Goal: Complete application form: Complete application form

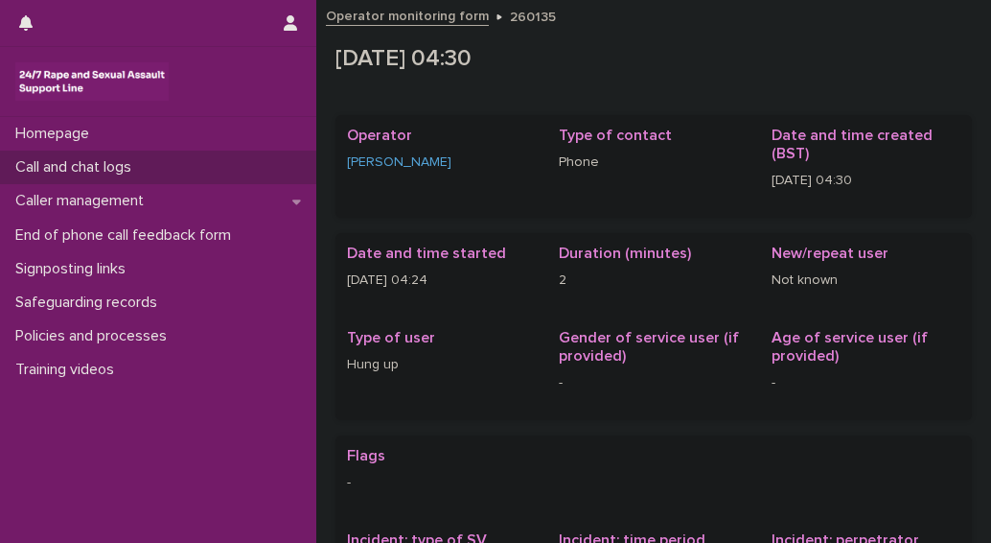
click at [69, 171] on p "Call and chat logs" at bounding box center [77, 167] width 139 height 18
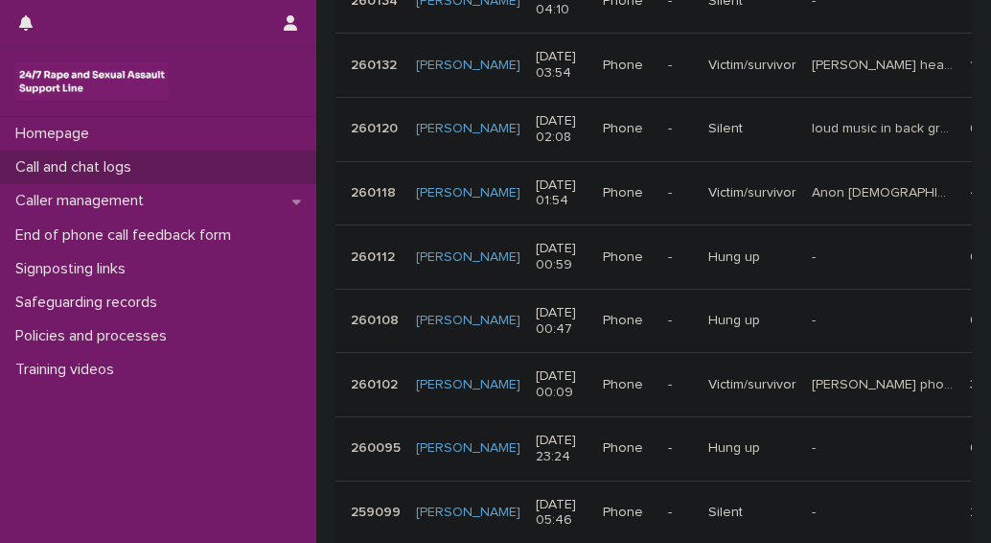
scroll to position [575, 0]
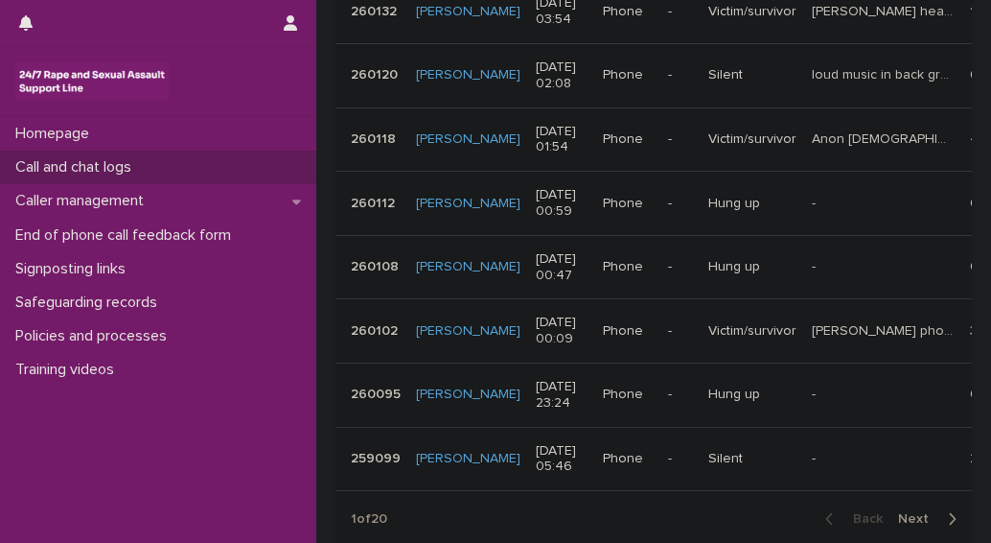
click at [907, 512] on span "Next" at bounding box center [919, 518] width 42 height 13
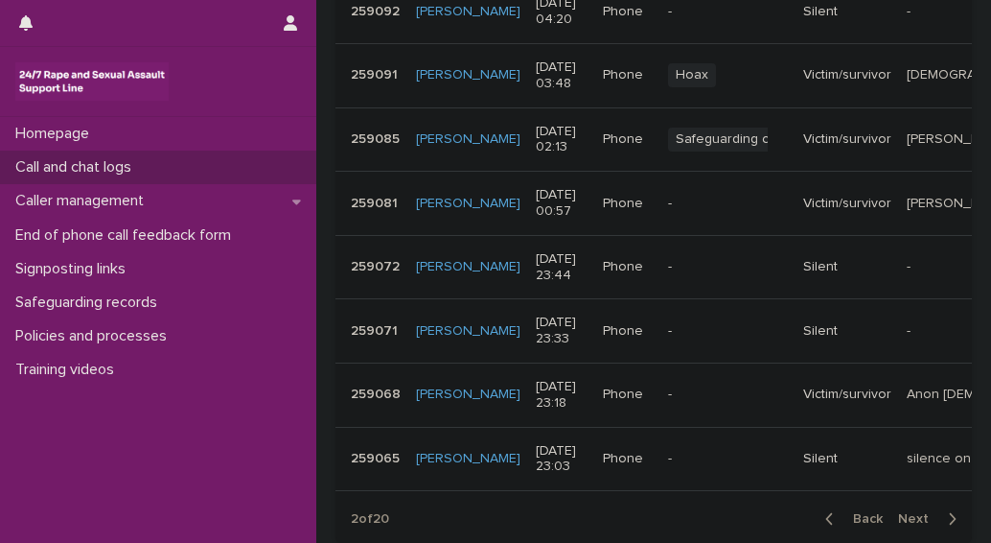
scroll to position [589, 0]
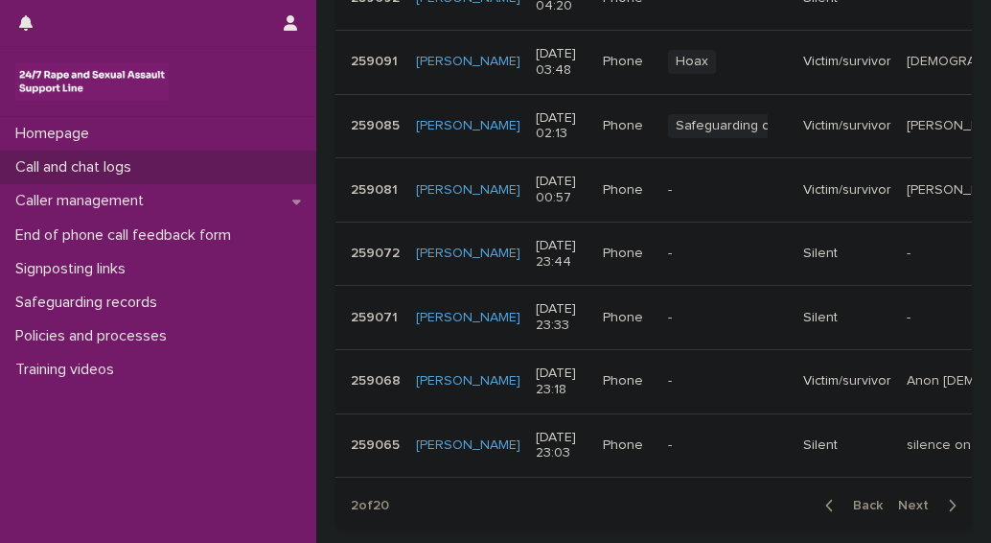
click at [536, 381] on p "[DATE] 23:18" at bounding box center [562, 381] width 52 height 33
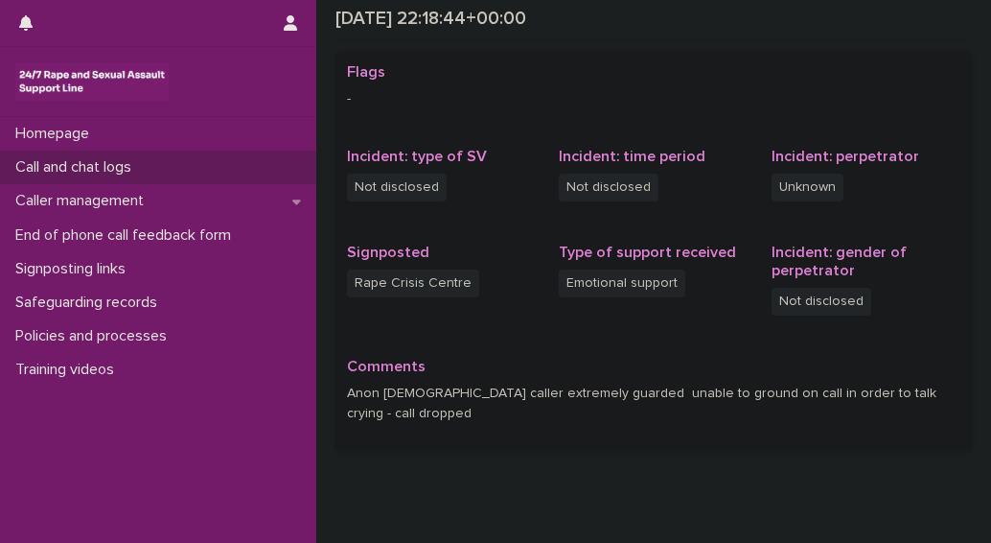
scroll to position [288, 0]
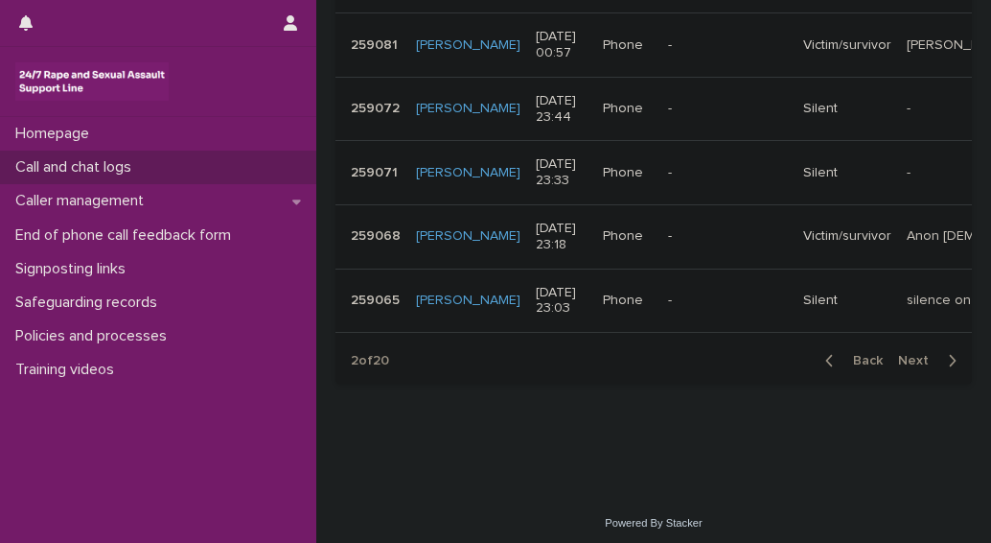
scroll to position [753, 0]
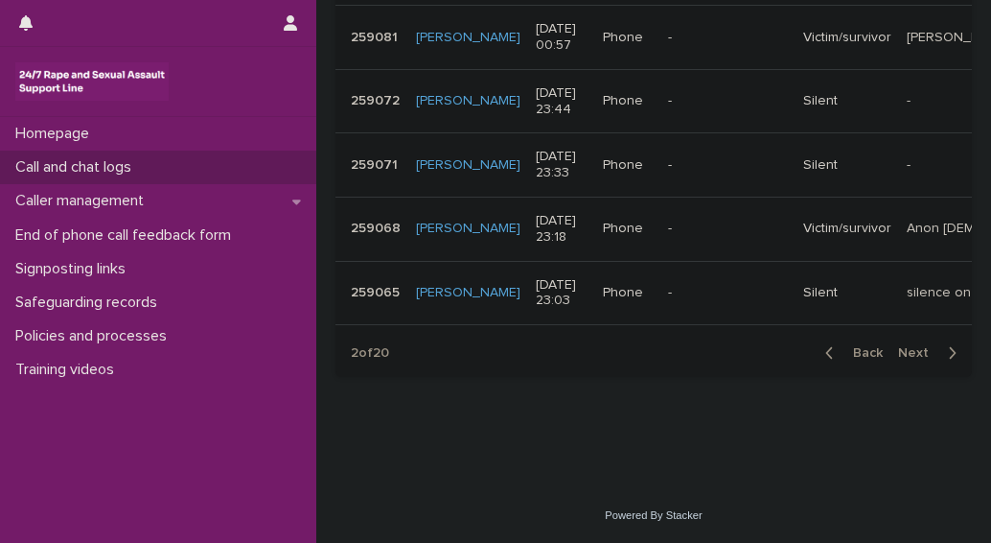
click at [906, 358] on span "Next" at bounding box center [919, 352] width 42 height 13
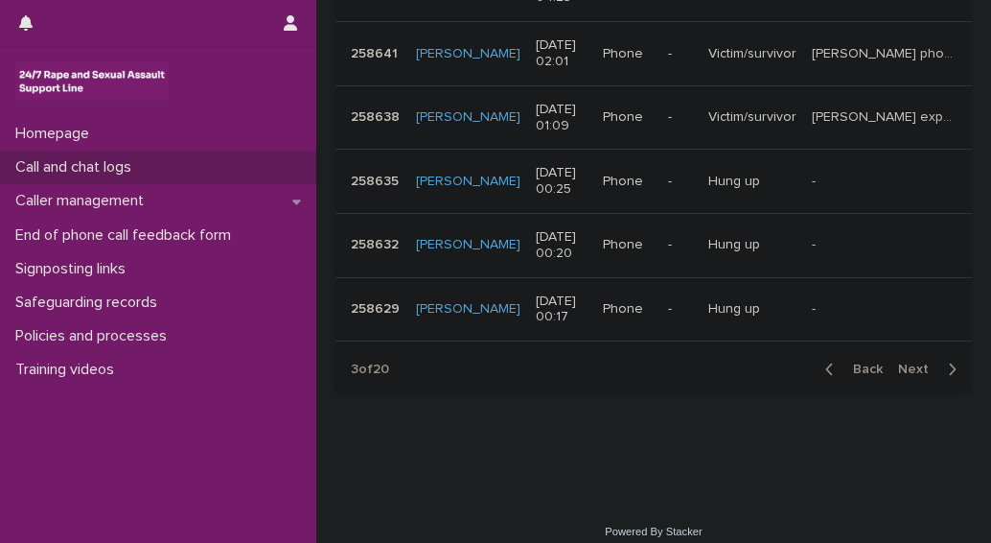
scroll to position [629, 0]
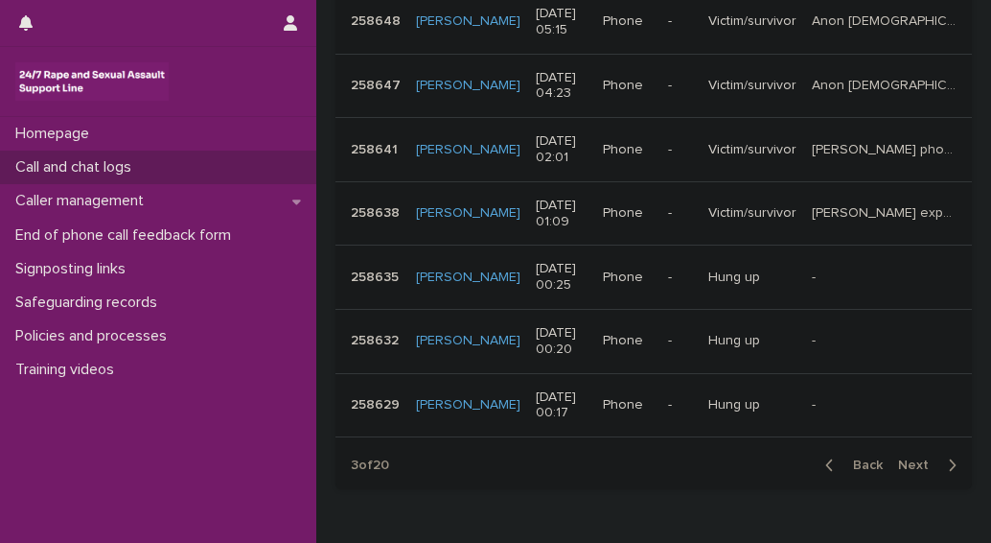
click at [732, 205] on p "Victim/survivor" at bounding box center [752, 213] width 88 height 16
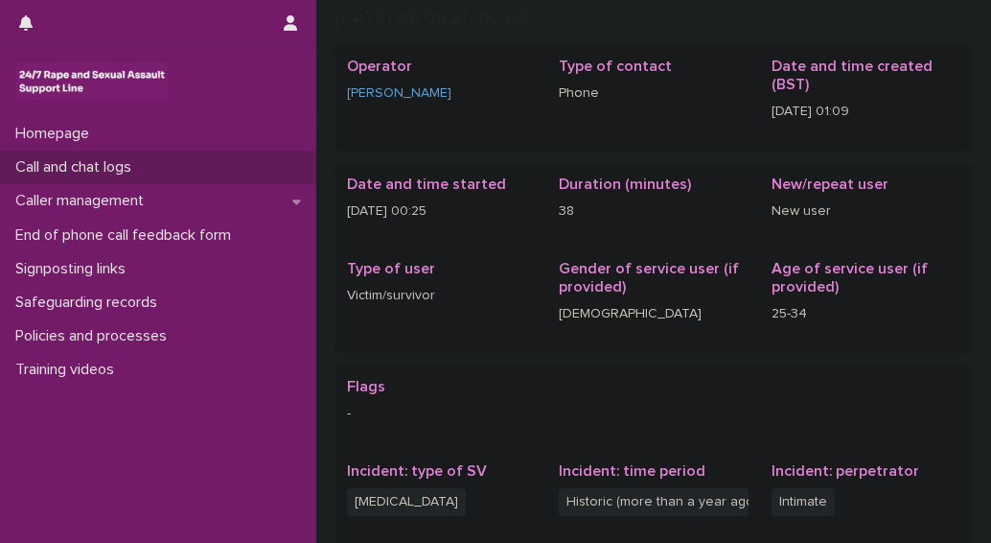
scroll to position [479, 0]
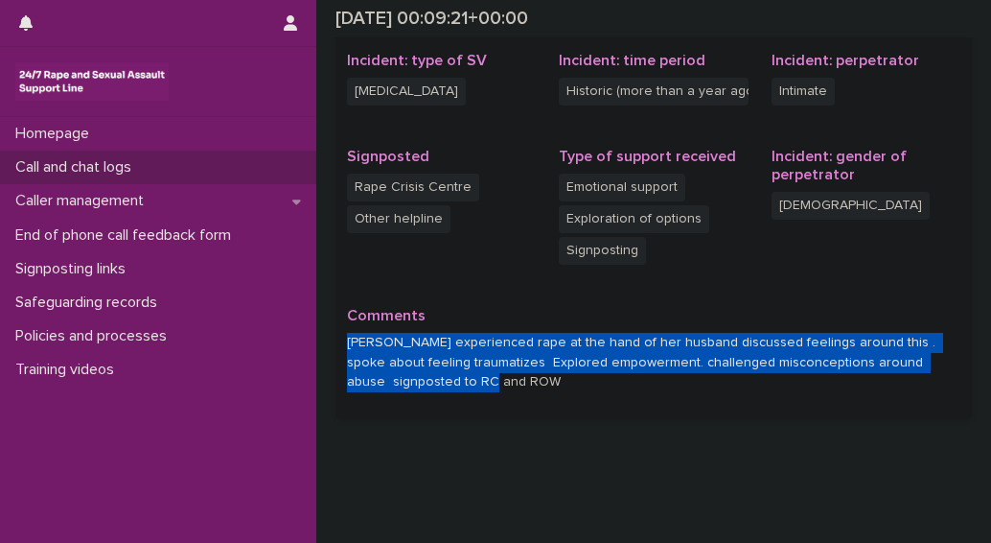
drag, startPoint x: 428, startPoint y: 390, endPoint x: 346, endPoint y: 348, distance: 91.7
click at [346, 348] on div "Flags - Incident: type of SV [MEDICAL_DATA] Incident: time period Historic (mor…" at bounding box center [654, 187] width 637 height 463
copy p "[PERSON_NAME] experienced rape at the hand of her husband discussed feelings ar…"
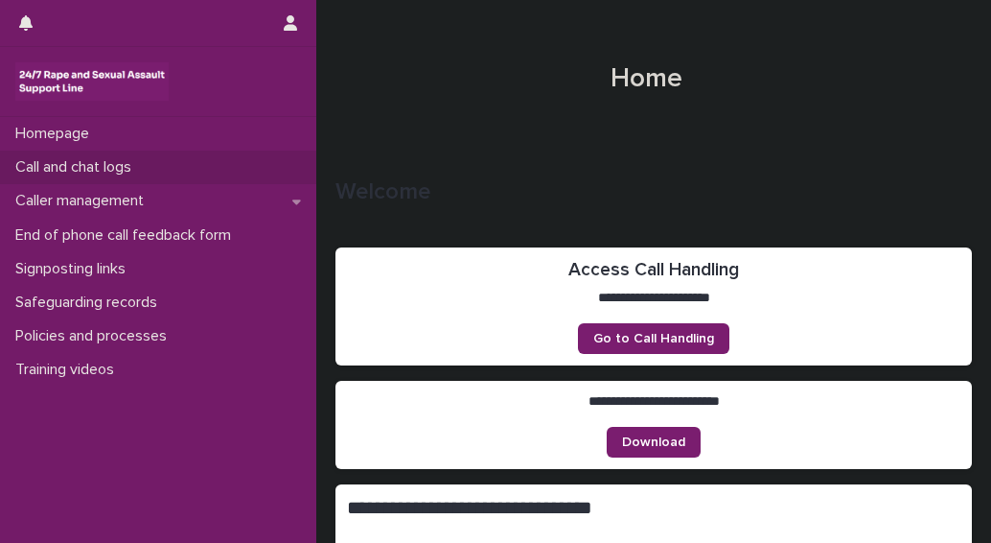
click at [57, 158] on p "Call and chat logs" at bounding box center [77, 167] width 139 height 18
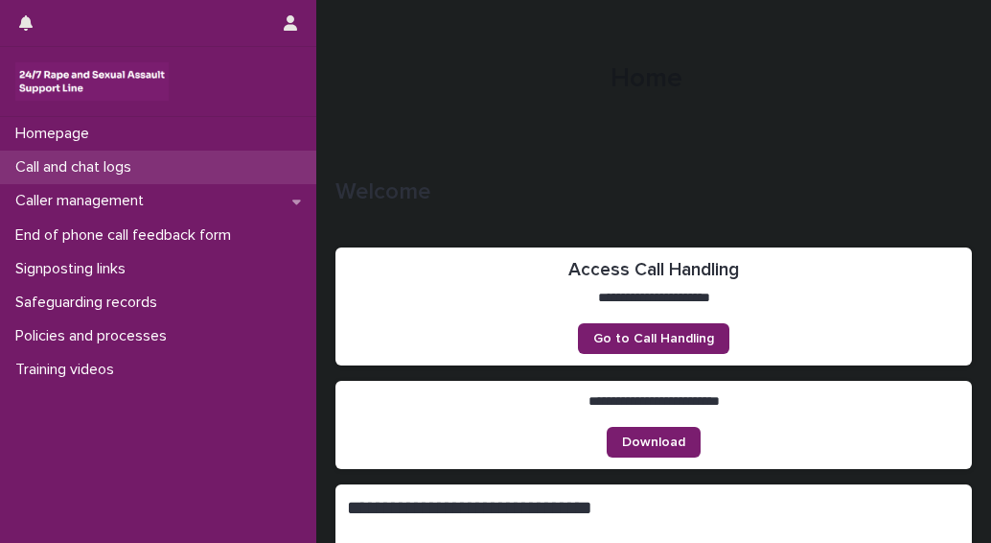
click at [120, 168] on p "Call and chat logs" at bounding box center [77, 167] width 139 height 18
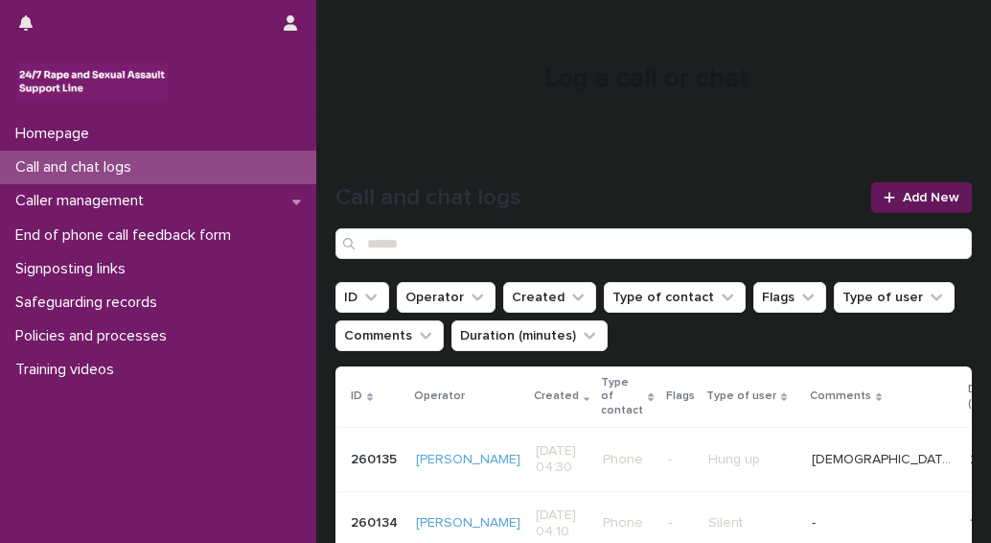
click at [884, 197] on icon at bounding box center [890, 197] width 12 height 13
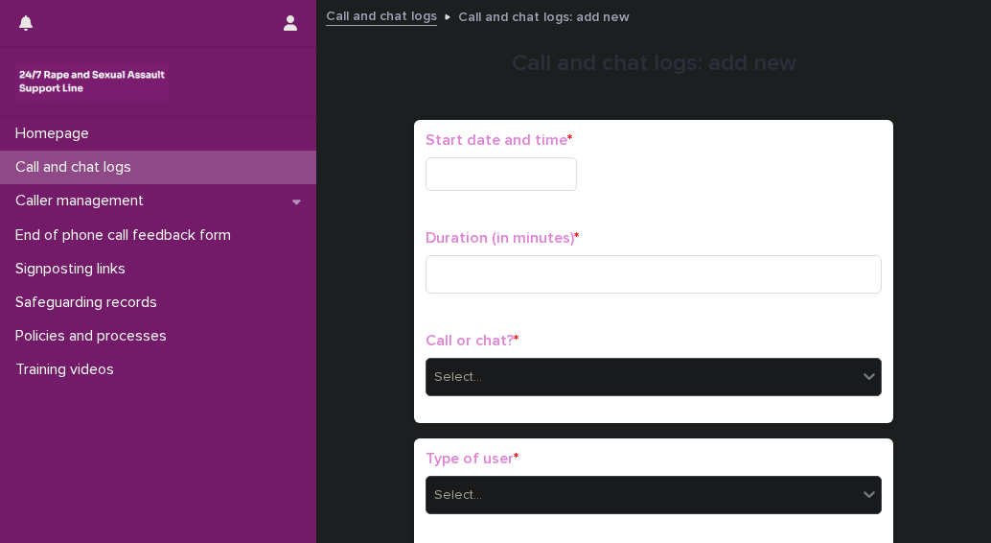
click at [433, 361] on div "Select..." at bounding box center [642, 377] width 430 height 32
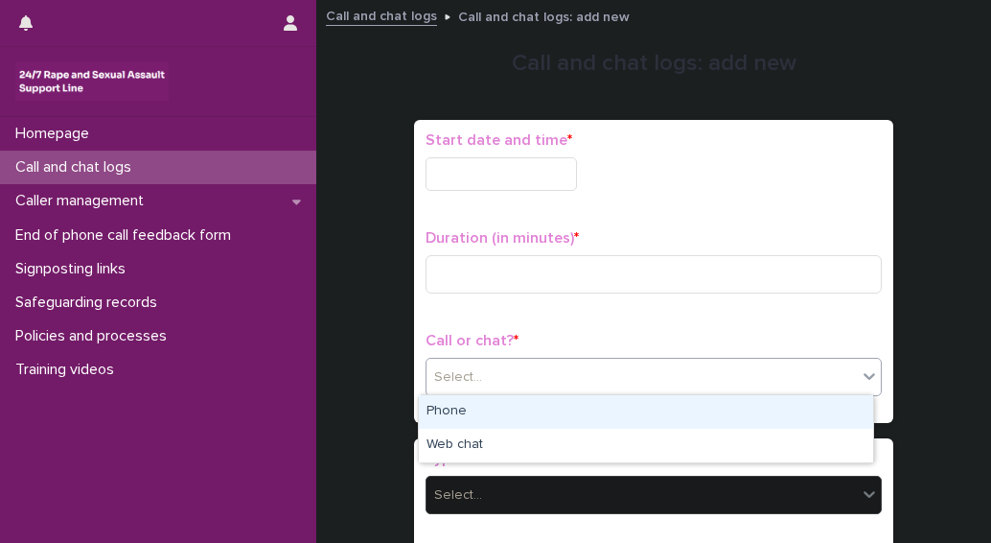
click at [435, 409] on div "Phone" at bounding box center [646, 412] width 454 height 34
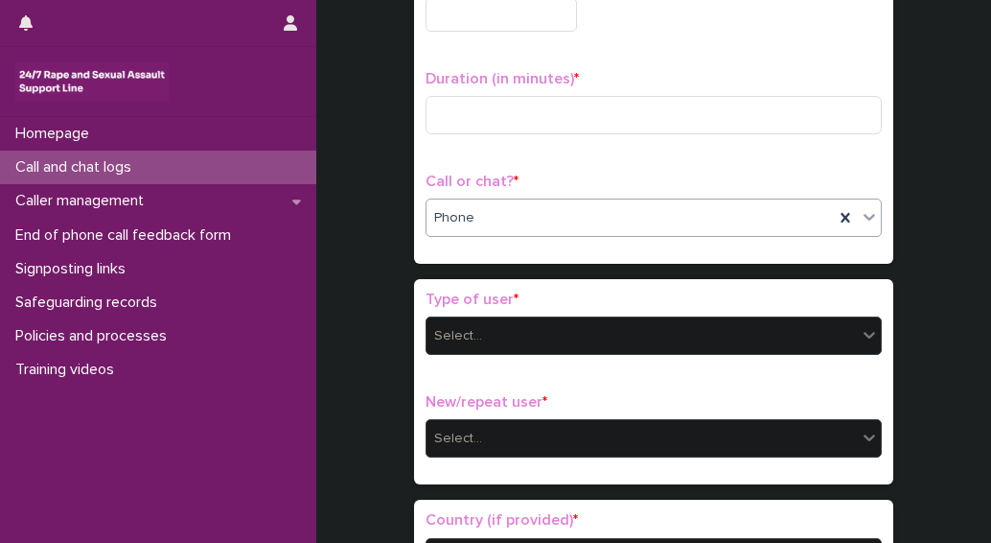
scroll to position [192, 0]
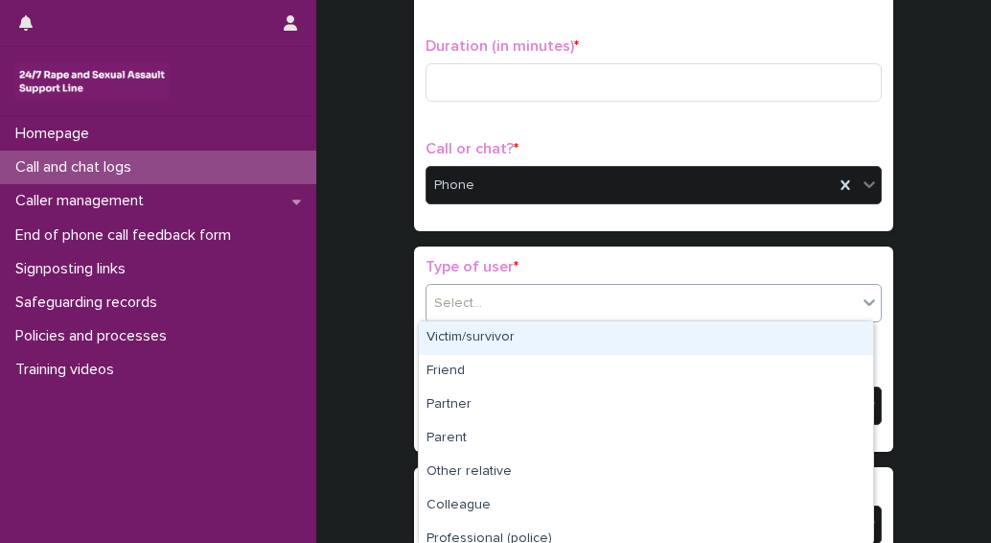
click at [434, 302] on div "Select..." at bounding box center [458, 303] width 48 height 20
click at [441, 336] on div "Victim/survivor" at bounding box center [646, 338] width 454 height 34
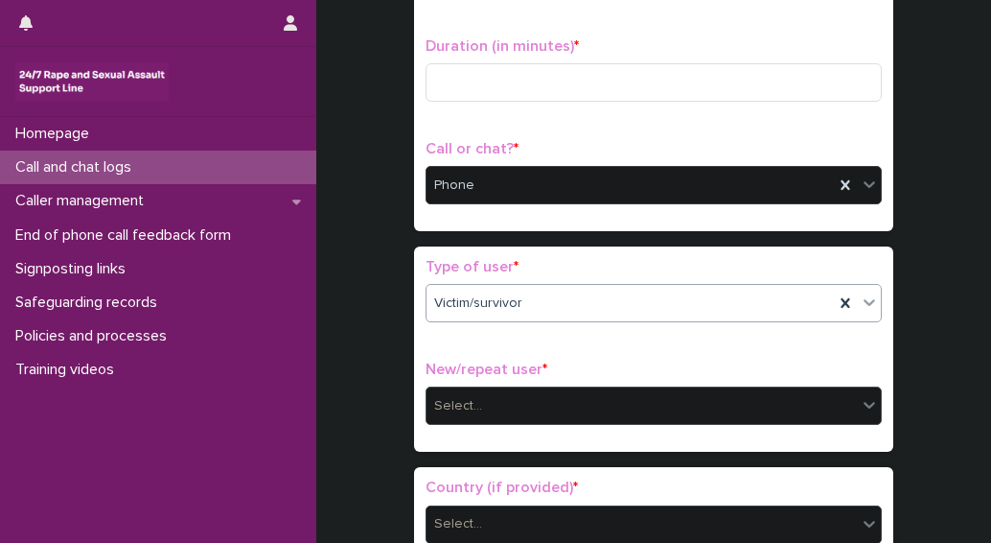
click at [427, 390] on div "Select..." at bounding box center [642, 406] width 430 height 32
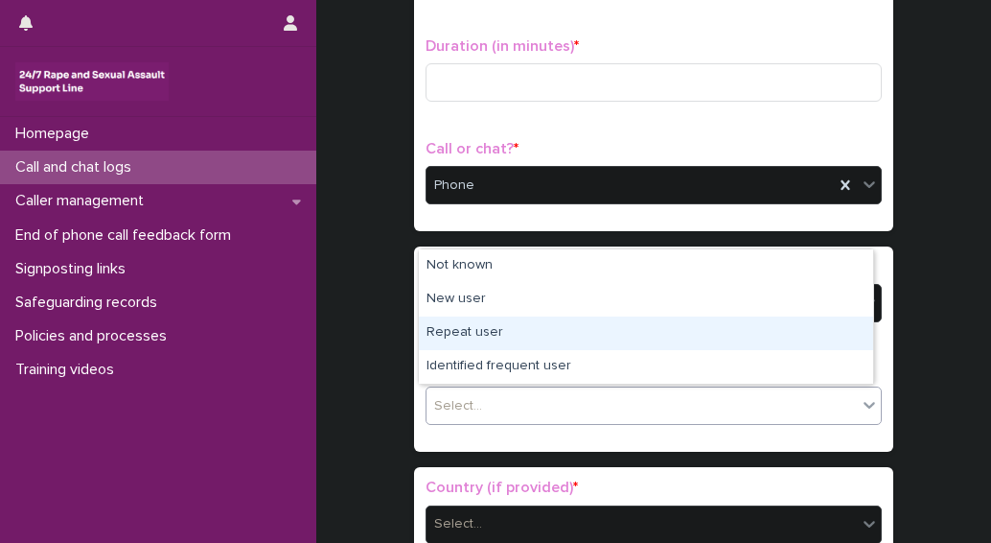
click at [451, 336] on div "Repeat user" at bounding box center [646, 333] width 454 height 34
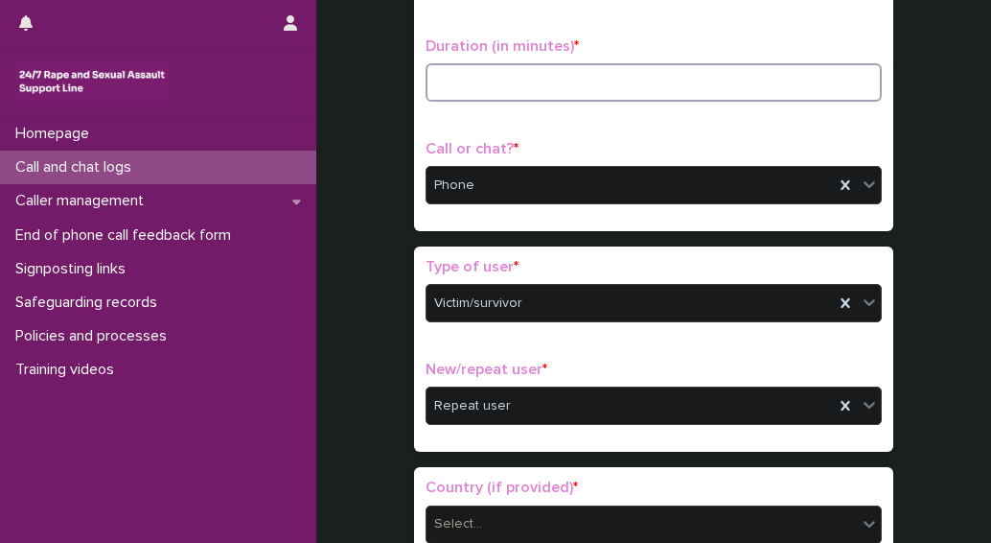
click at [449, 83] on input at bounding box center [654, 82] width 456 height 38
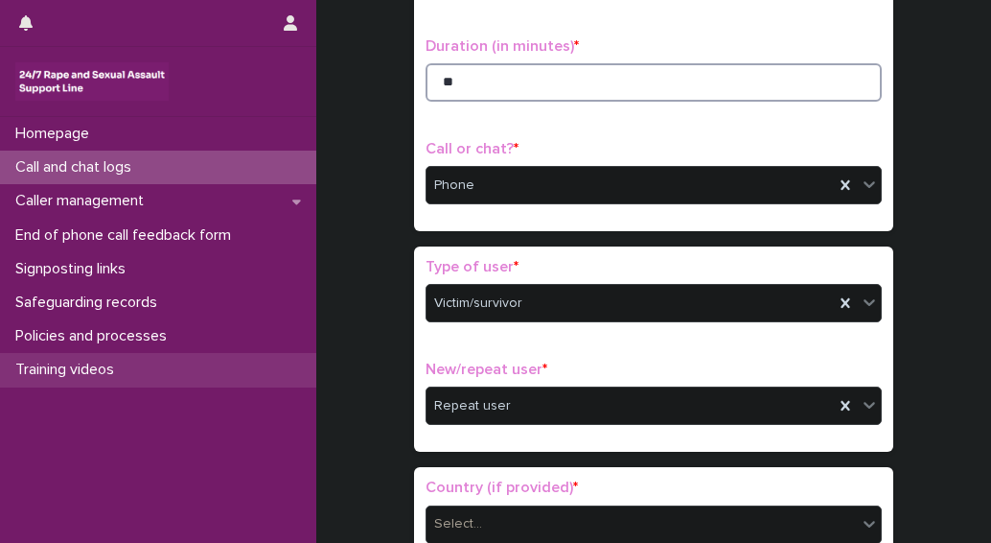
type input "**"
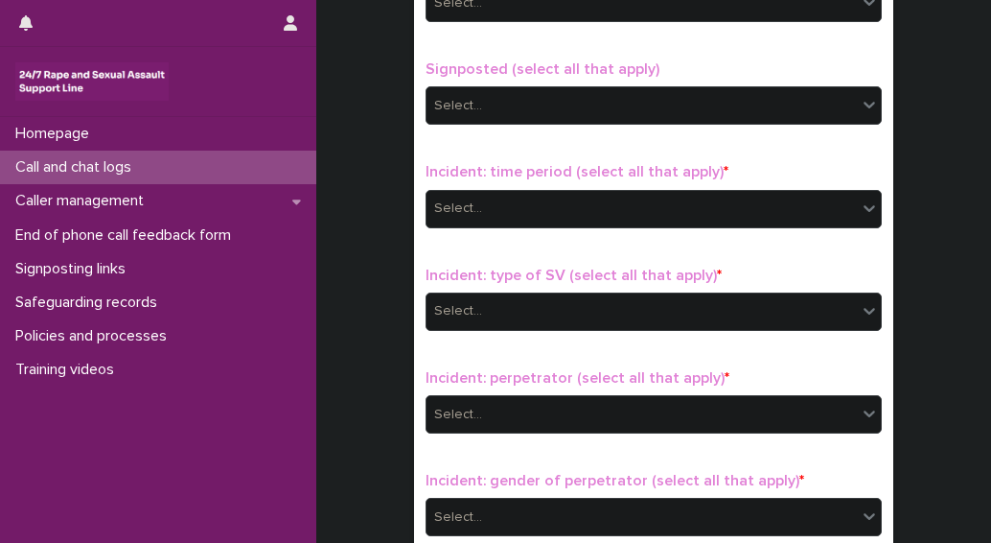
scroll to position [1438, 0]
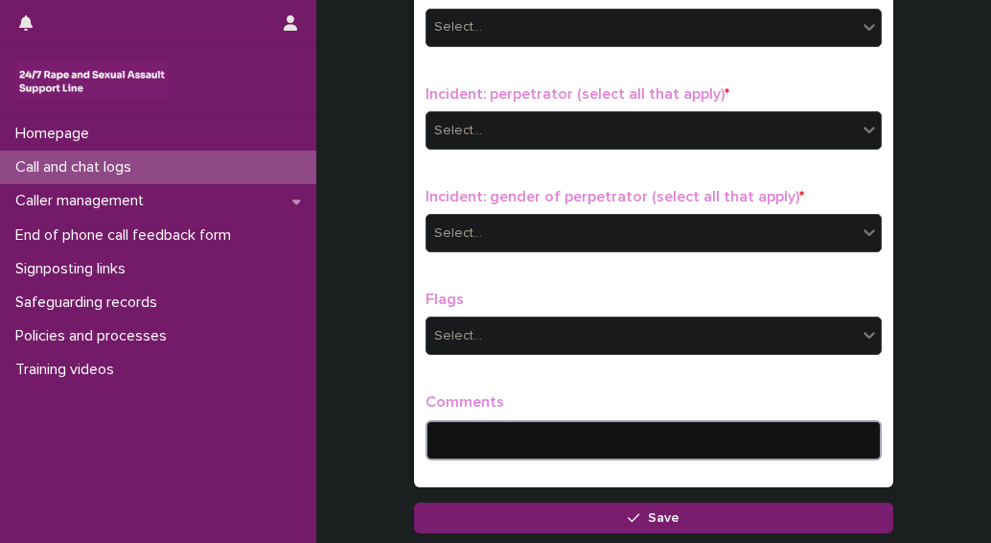
paste textarea "**********"
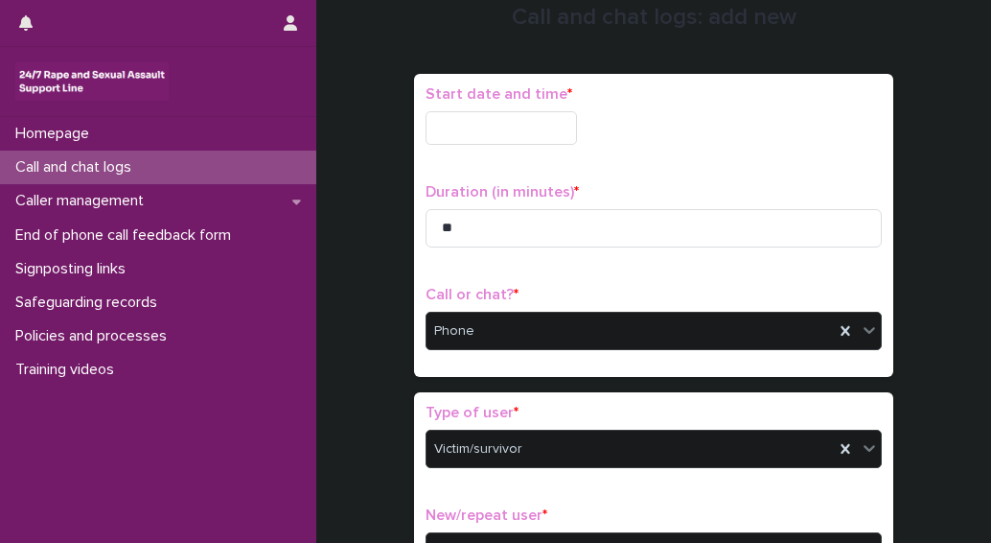
scroll to position [0, 0]
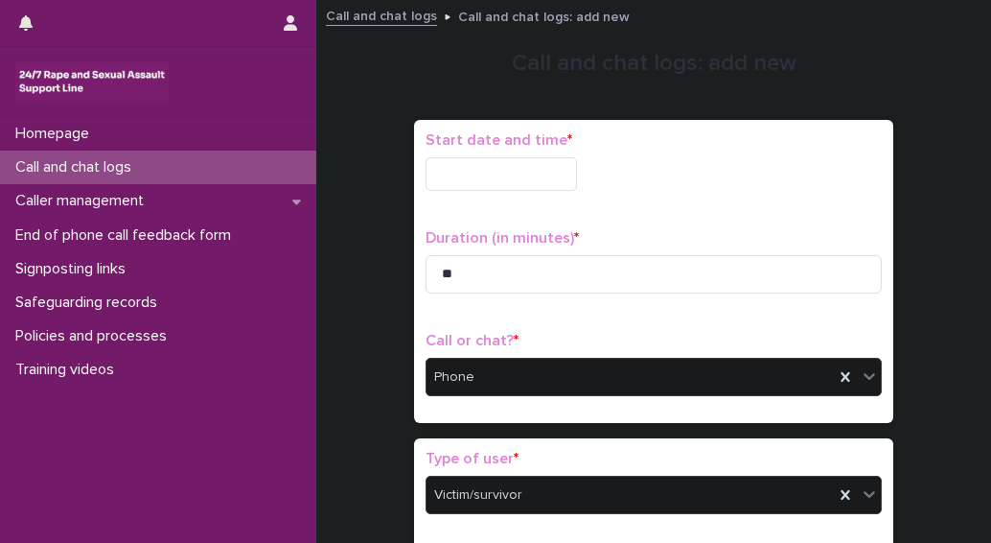
type textarea "**********"
click at [498, 174] on input "text" at bounding box center [501, 174] width 151 height 34
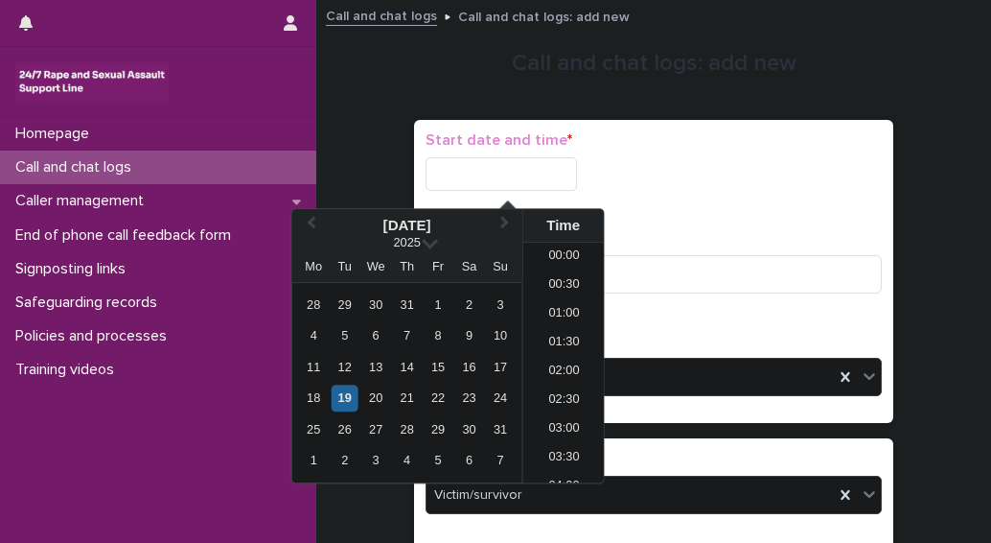
scroll to position [240, 0]
click at [352, 401] on div "19" at bounding box center [345, 398] width 26 height 26
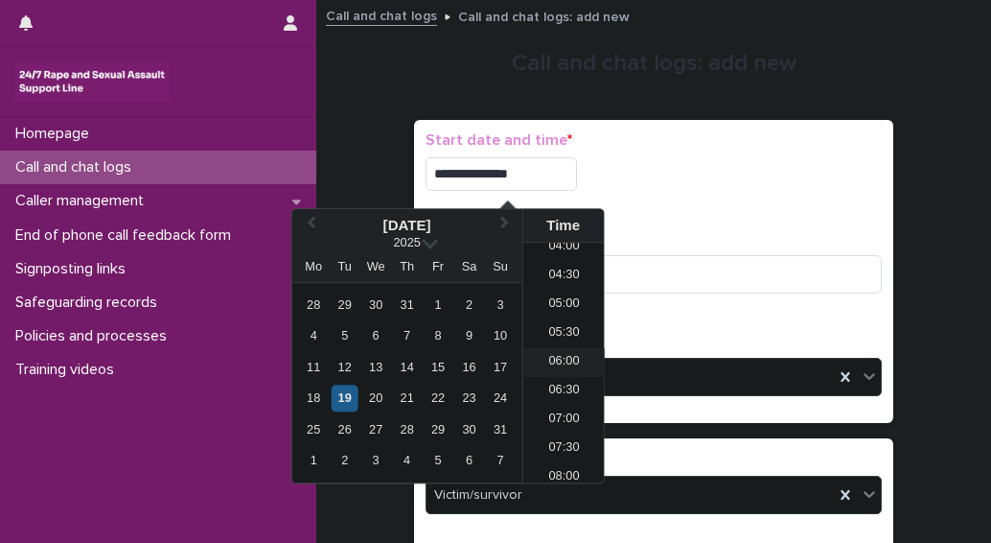
click at [552, 366] on li "06:00" at bounding box center [563, 362] width 81 height 29
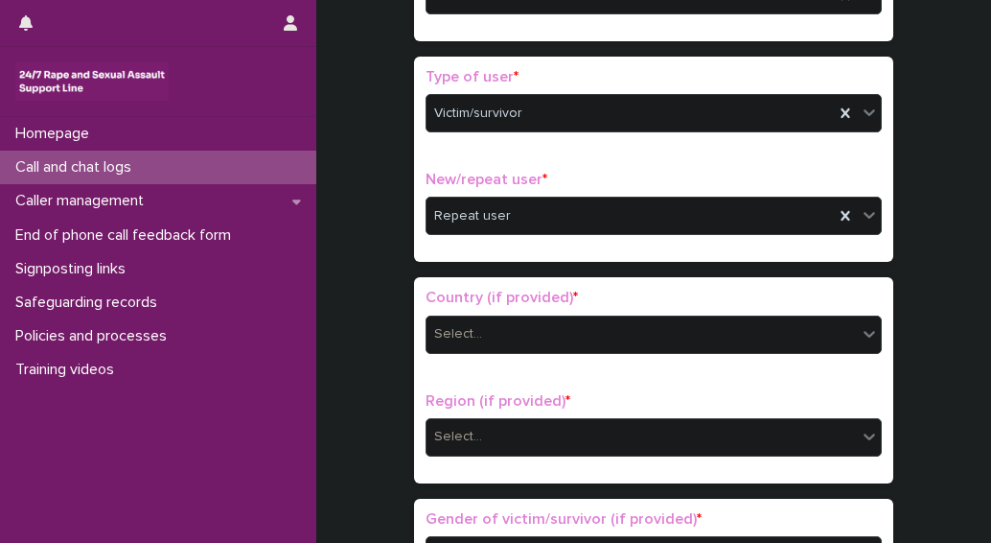
scroll to position [383, 0]
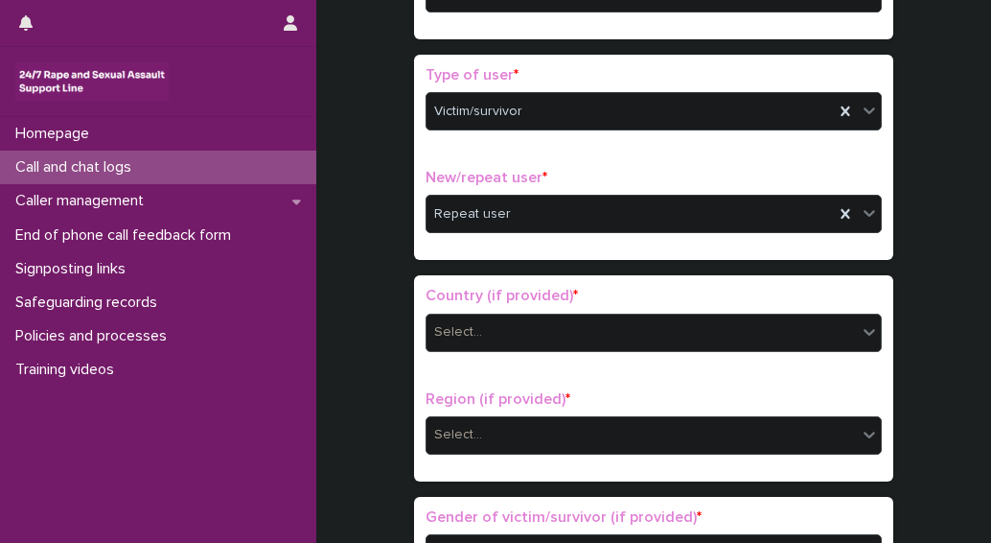
click at [464, 335] on div "Select..." at bounding box center [458, 332] width 48 height 20
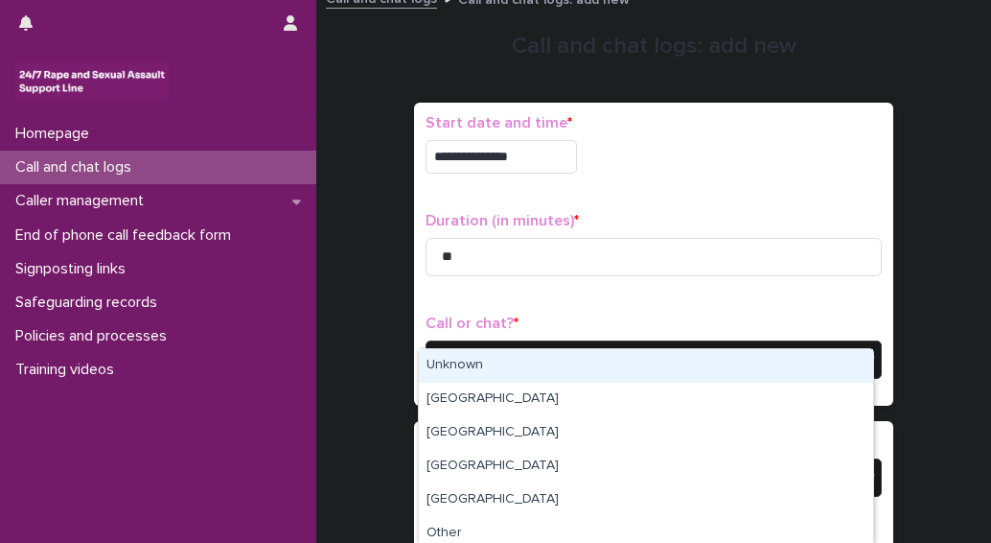
scroll to position [0, 0]
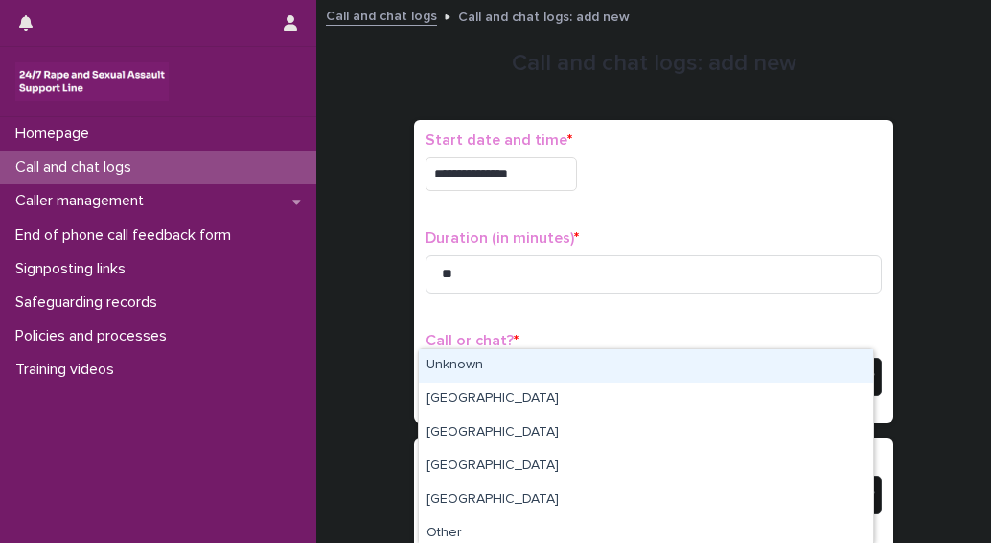
click at [533, 177] on input "**********" at bounding box center [501, 174] width 151 height 34
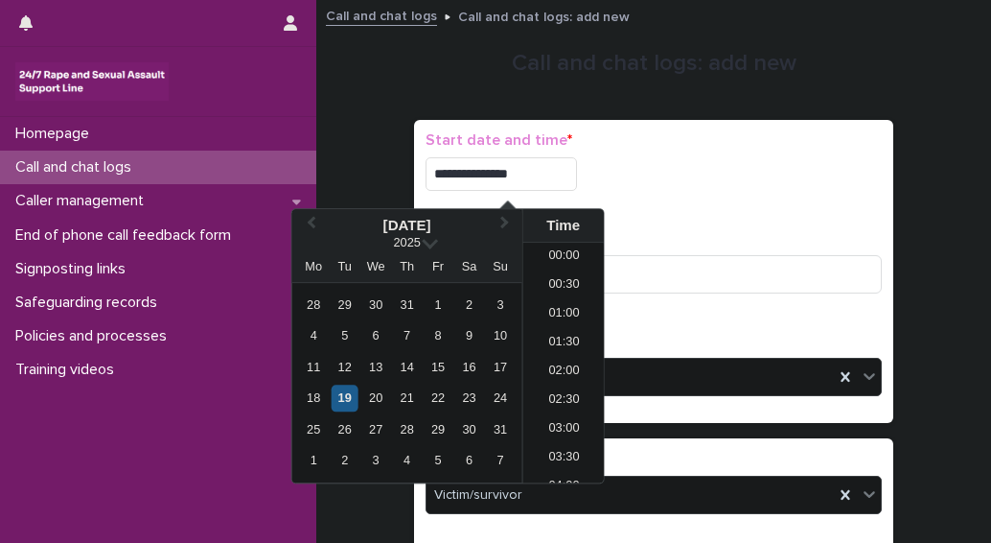
scroll to position [240, 0]
type input "**********"
click at [704, 202] on div "**********" at bounding box center [654, 168] width 456 height 75
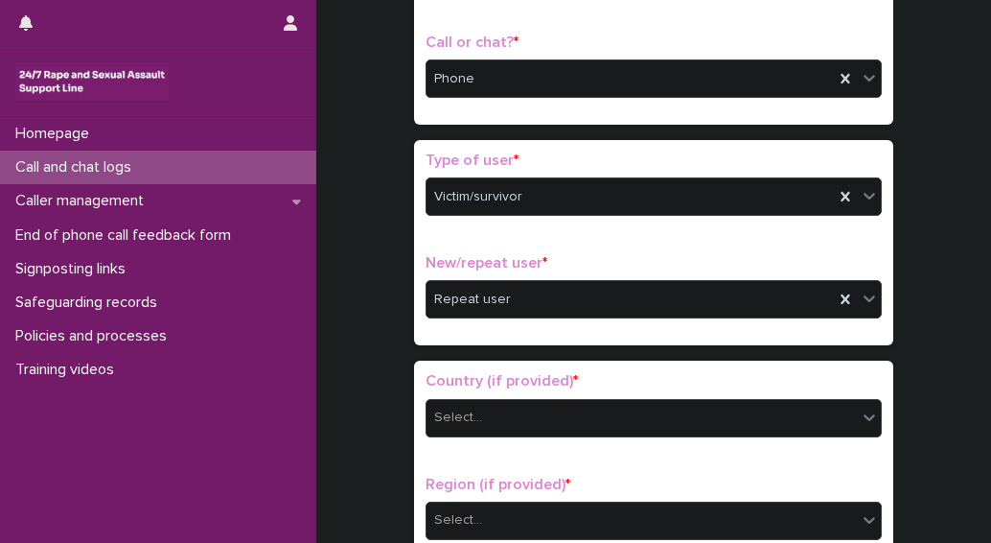
scroll to position [383, 0]
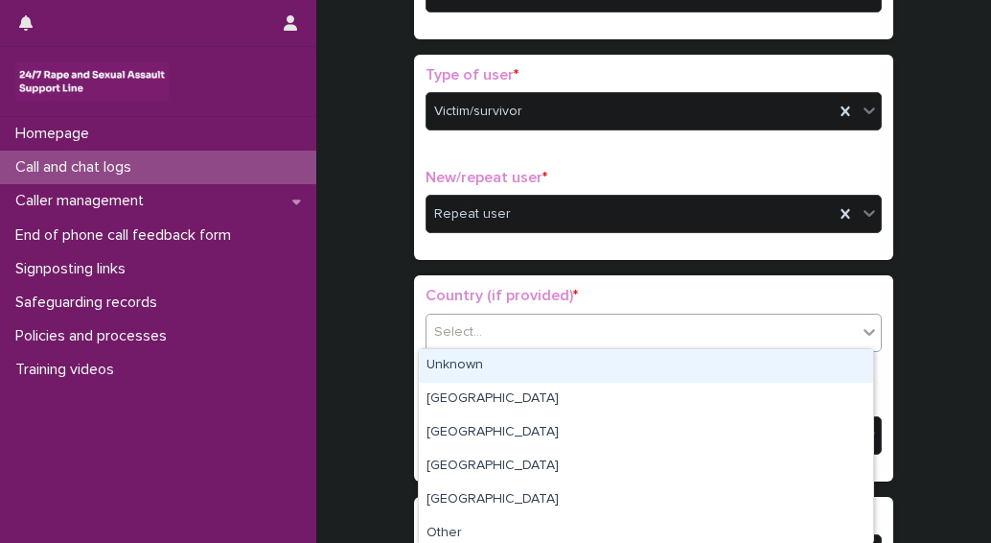
click at [457, 338] on div "Select..." at bounding box center [458, 332] width 48 height 20
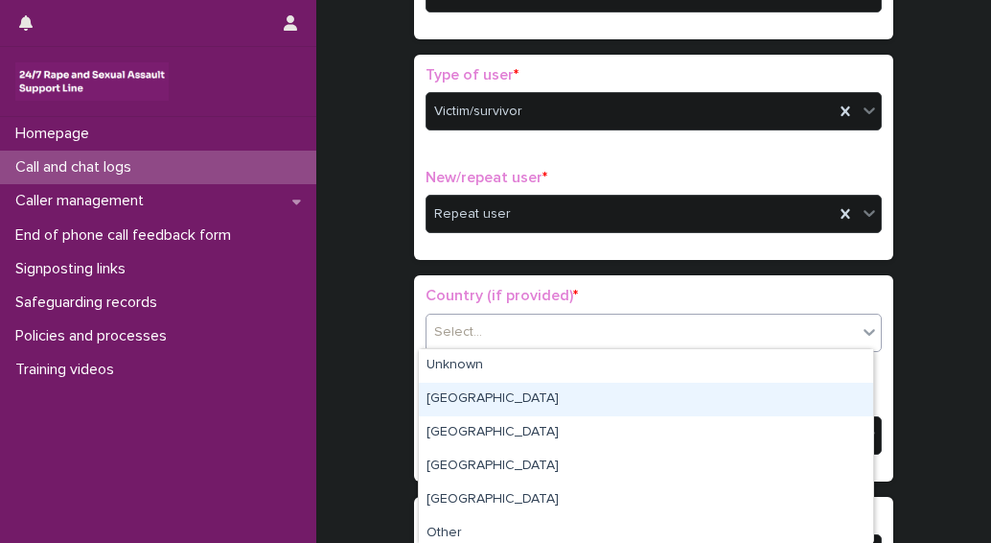
click at [463, 404] on div "England" at bounding box center [646, 399] width 454 height 34
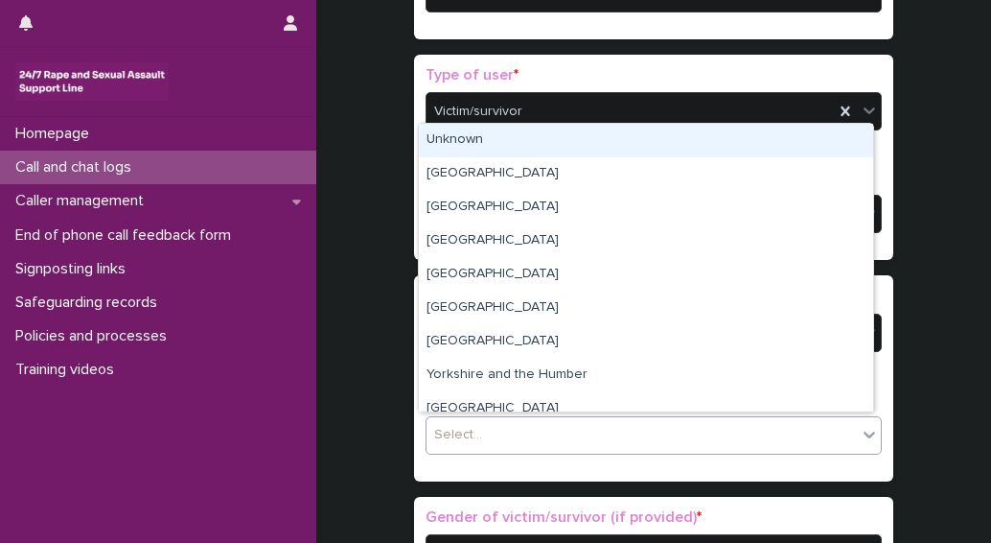
click at [473, 438] on div "Select..." at bounding box center [642, 435] width 430 height 32
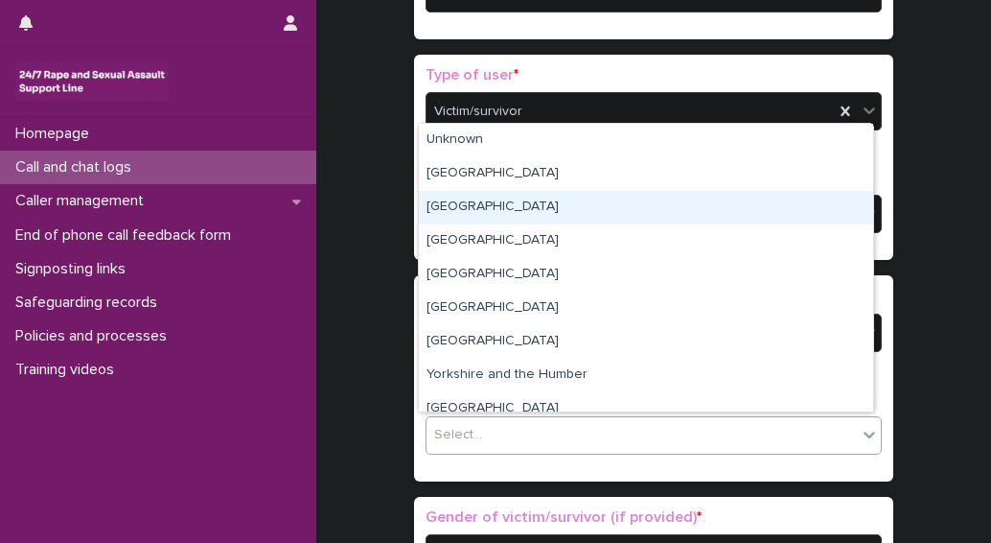
click at [484, 210] on div "South East" at bounding box center [646, 208] width 454 height 34
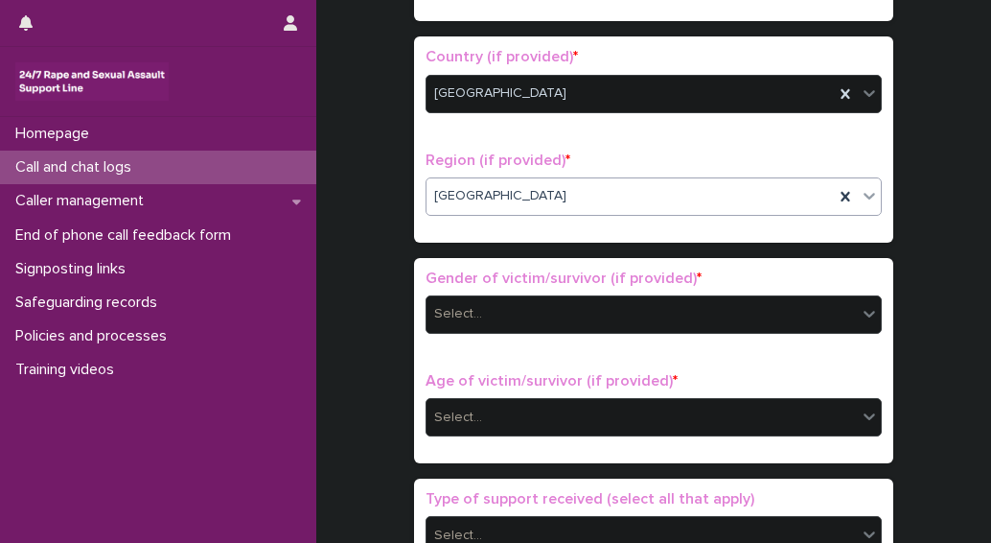
scroll to position [671, 0]
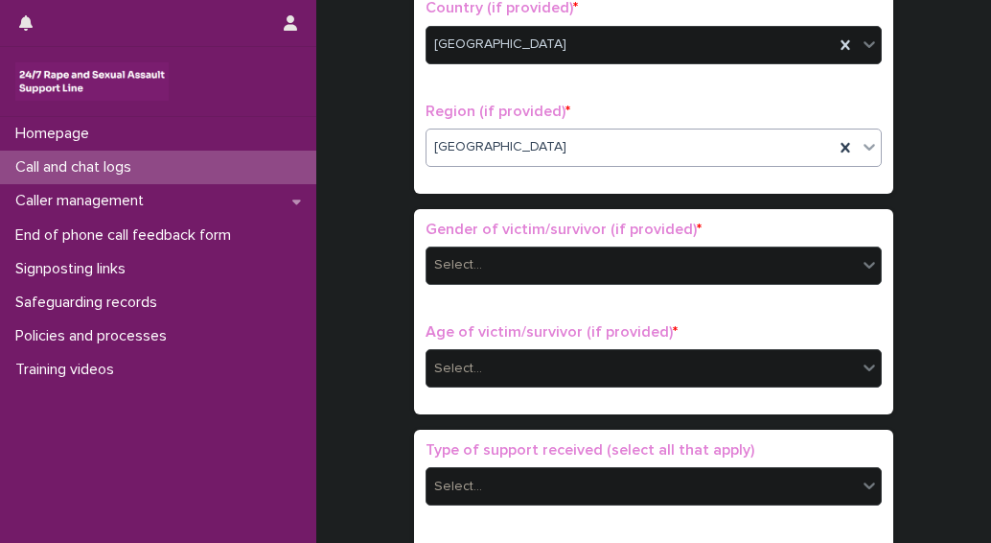
click at [479, 260] on div "Select..." at bounding box center [642, 265] width 430 height 32
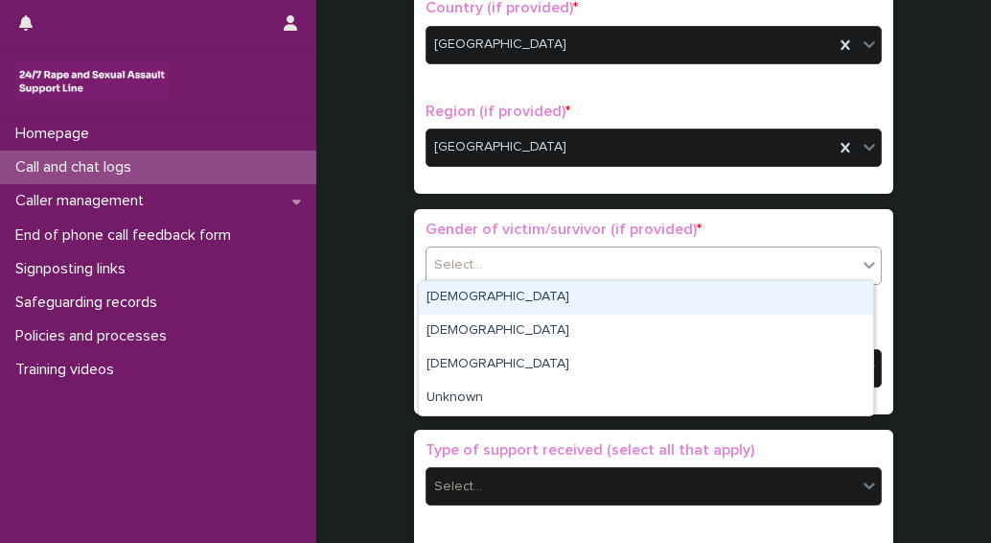
click at [467, 306] on div "[DEMOGRAPHIC_DATA]" at bounding box center [646, 298] width 454 height 34
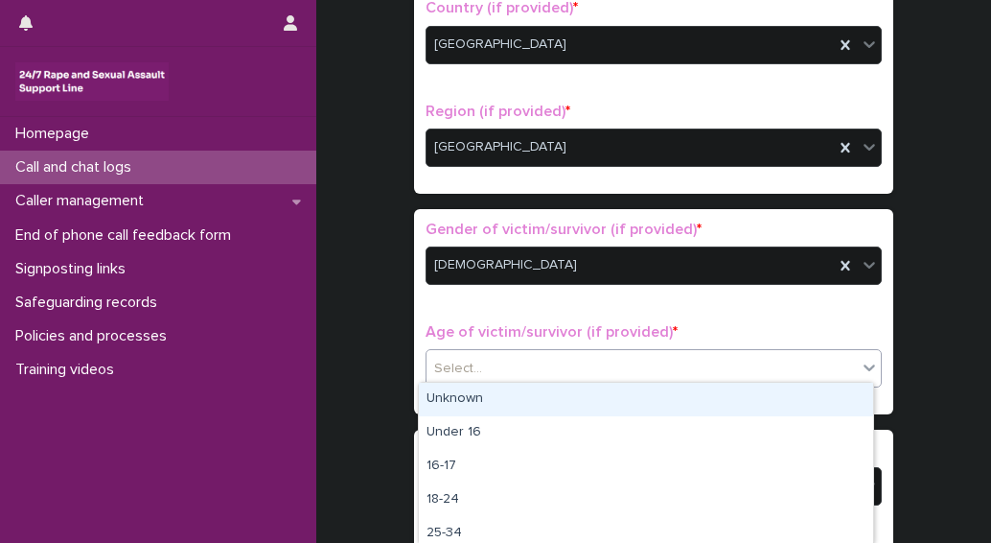
click at [506, 374] on div "Select..." at bounding box center [642, 369] width 430 height 32
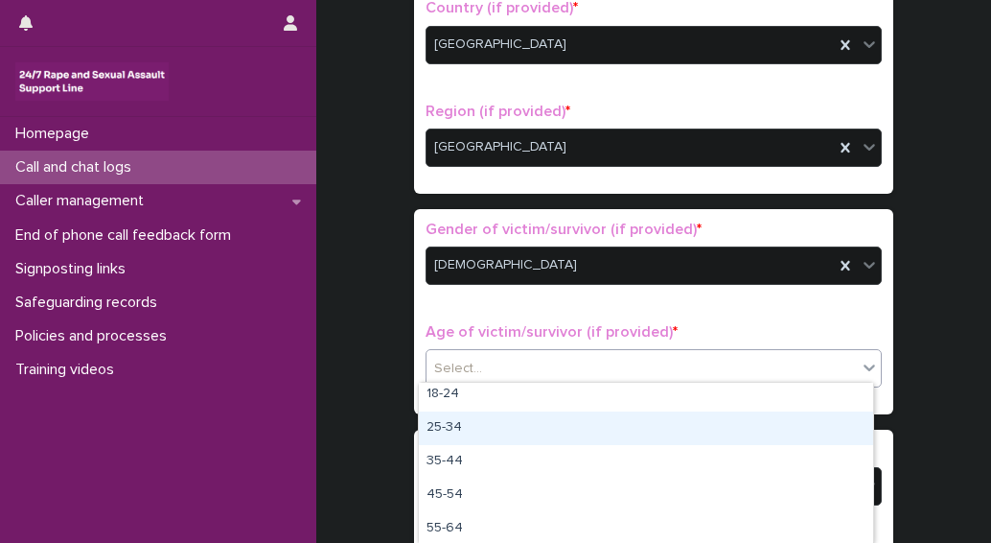
scroll to position [174, 0]
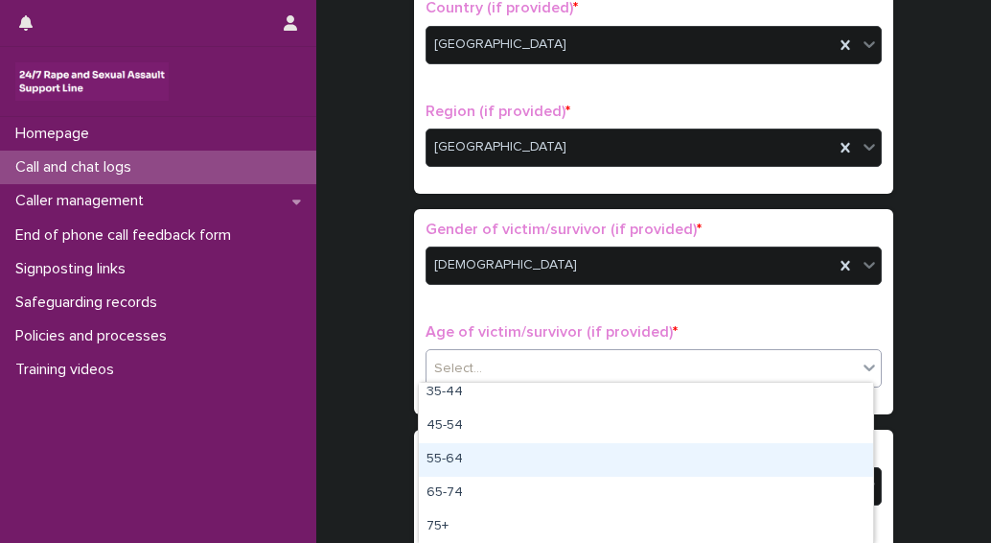
click at [452, 465] on div "55-64" at bounding box center [646, 460] width 454 height 34
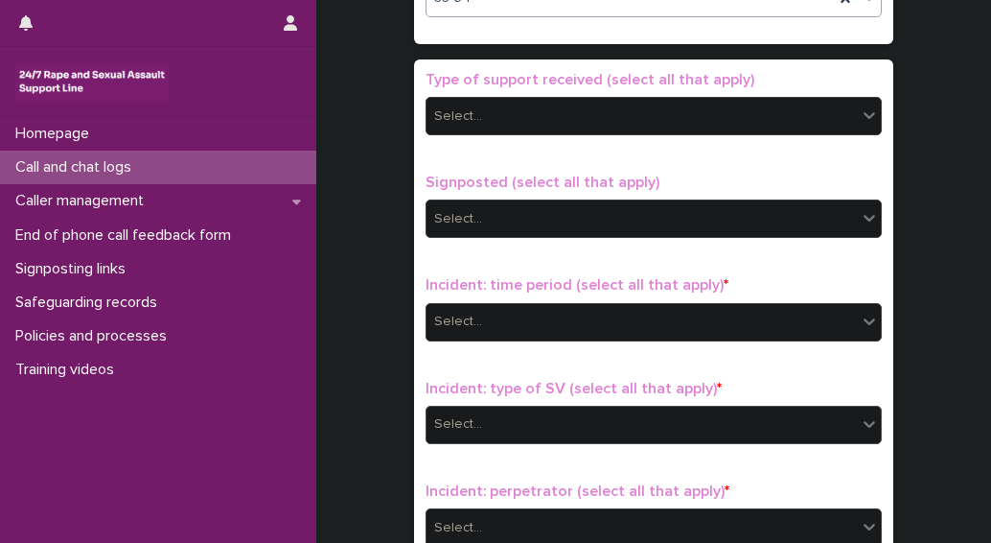
scroll to position [1054, 0]
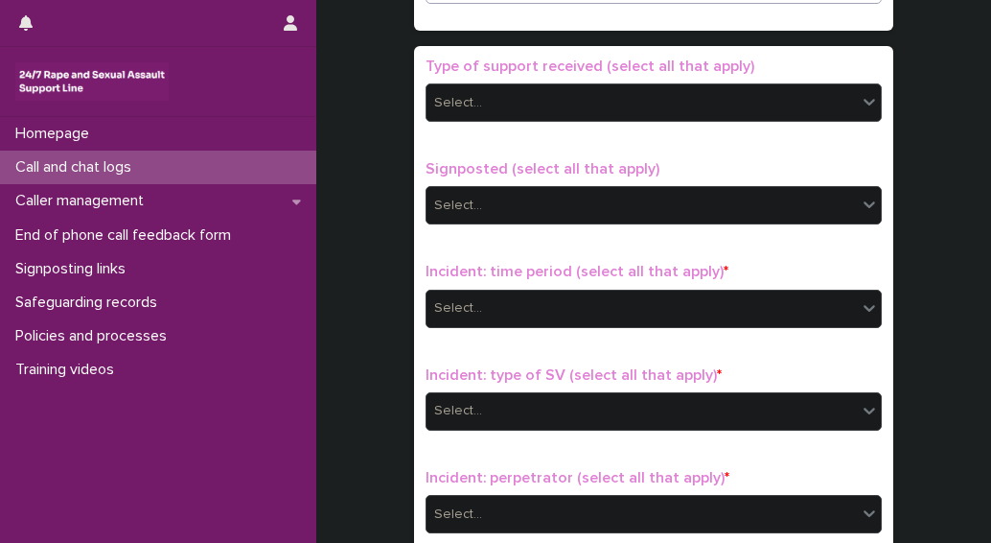
click at [472, 93] on div "Select..." at bounding box center [458, 103] width 48 height 20
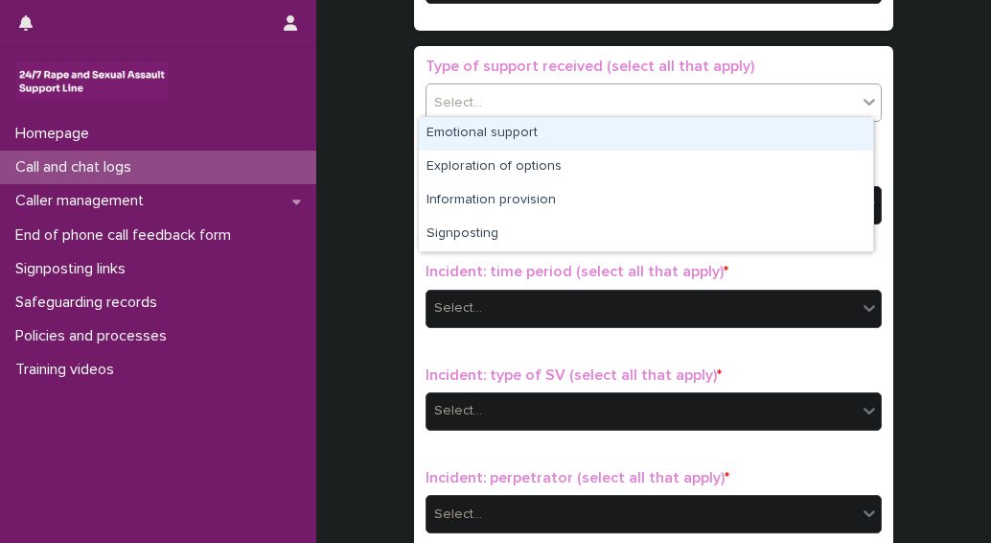
click at [471, 137] on div "Emotional support" at bounding box center [646, 134] width 454 height 34
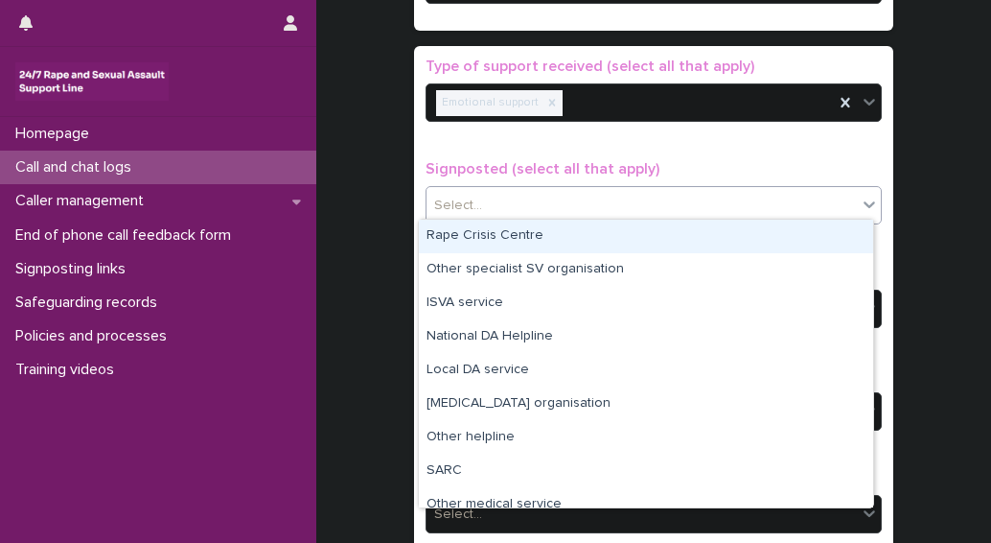
click at [472, 196] on div "Select..." at bounding box center [458, 206] width 48 height 20
click at [479, 239] on div "Rape Crisis Centre" at bounding box center [646, 237] width 454 height 34
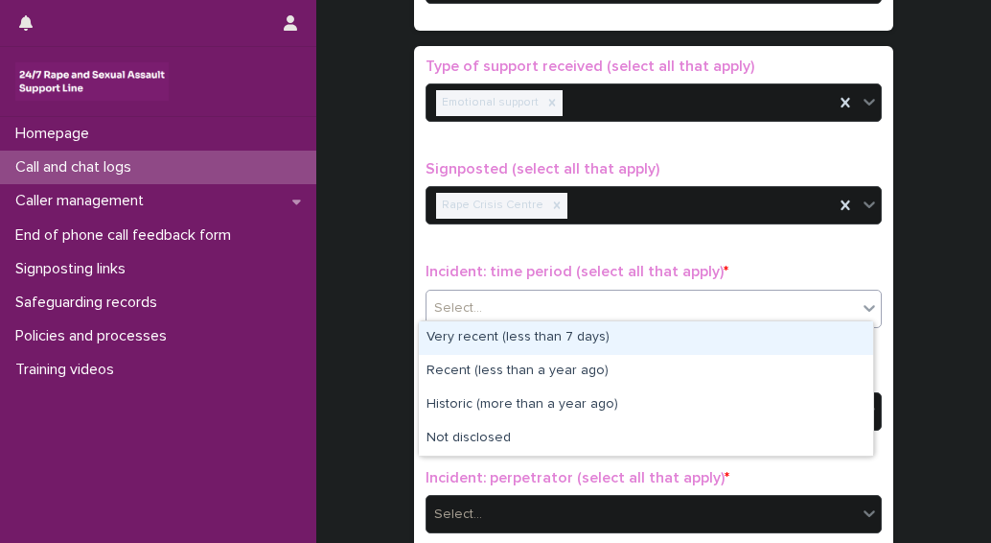
click at [493, 292] on div "Select..." at bounding box center [642, 308] width 430 height 32
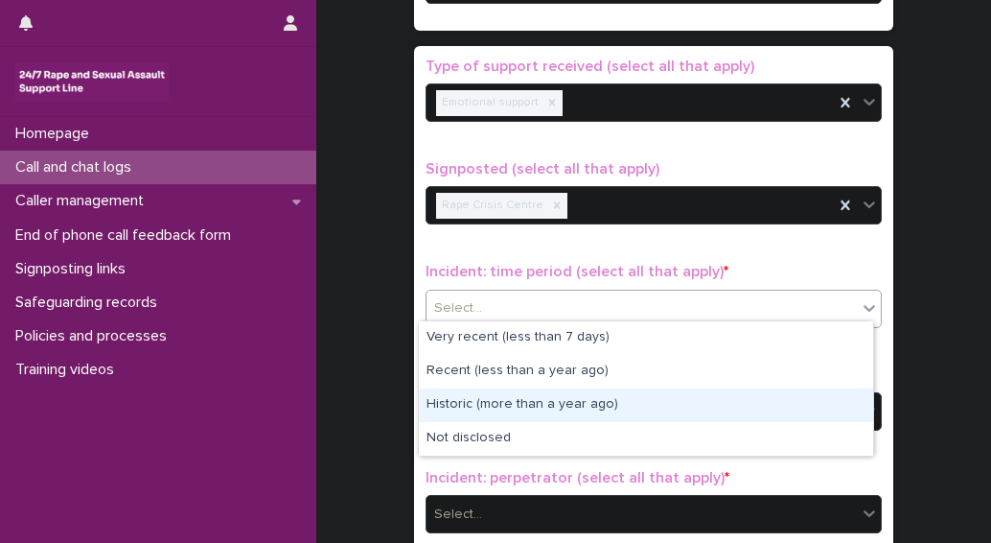
click at [483, 407] on div "Historic (more than a year ago)" at bounding box center [646, 405] width 454 height 34
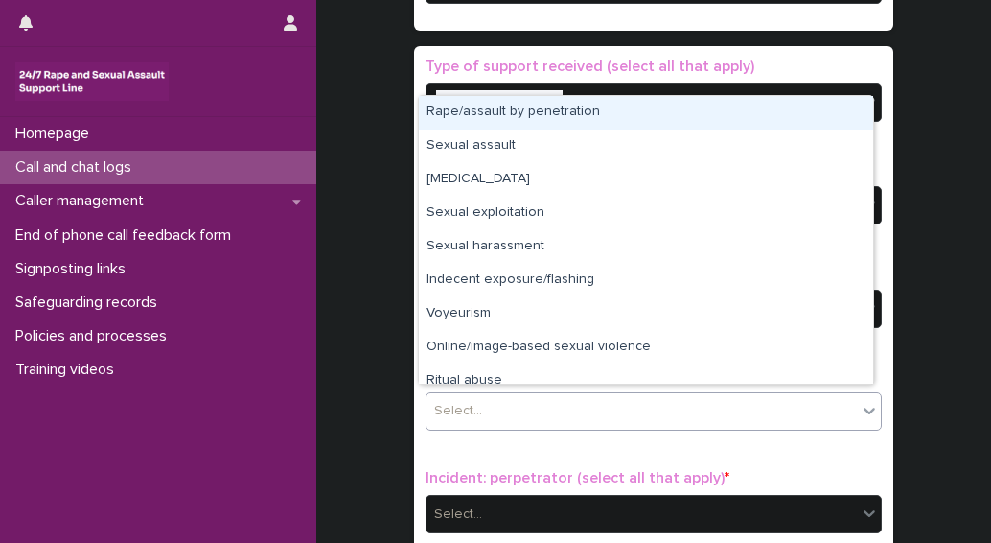
click at [491, 413] on div "Select..." at bounding box center [642, 411] width 430 height 32
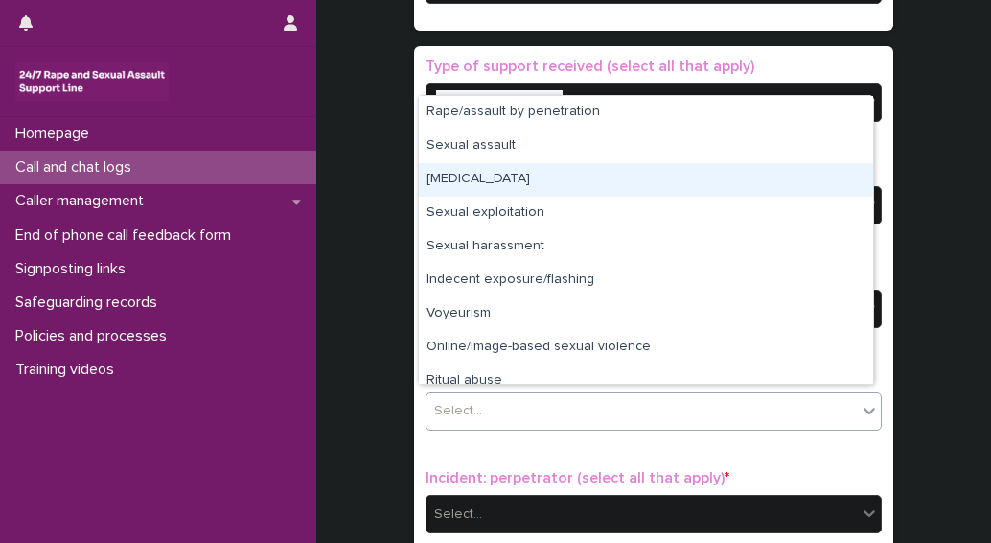
click at [484, 188] on div "[MEDICAL_DATA]" at bounding box center [646, 180] width 454 height 34
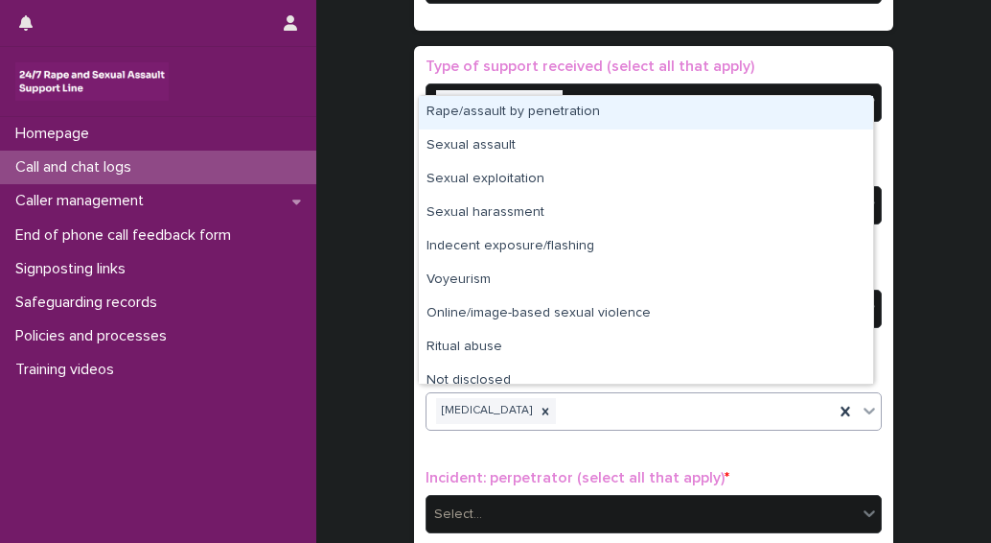
click at [560, 404] on input "text" at bounding box center [561, 411] width 2 height 16
drag, startPoint x: 565, startPoint y: 390, endPoint x: 506, endPoint y: 116, distance: 280.3
click at [506, 116] on div "Rape/assault by penetration" at bounding box center [646, 113] width 454 height 34
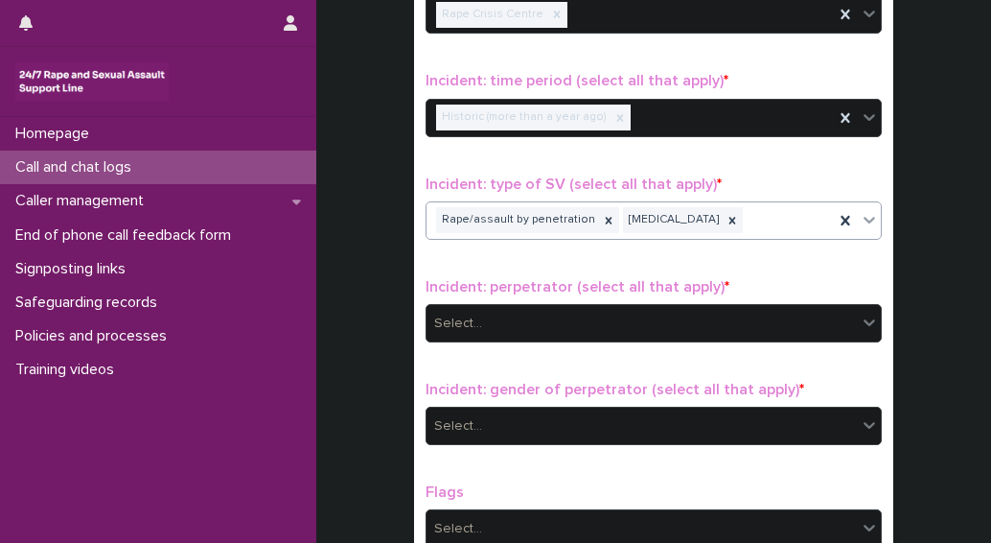
scroll to position [1246, 0]
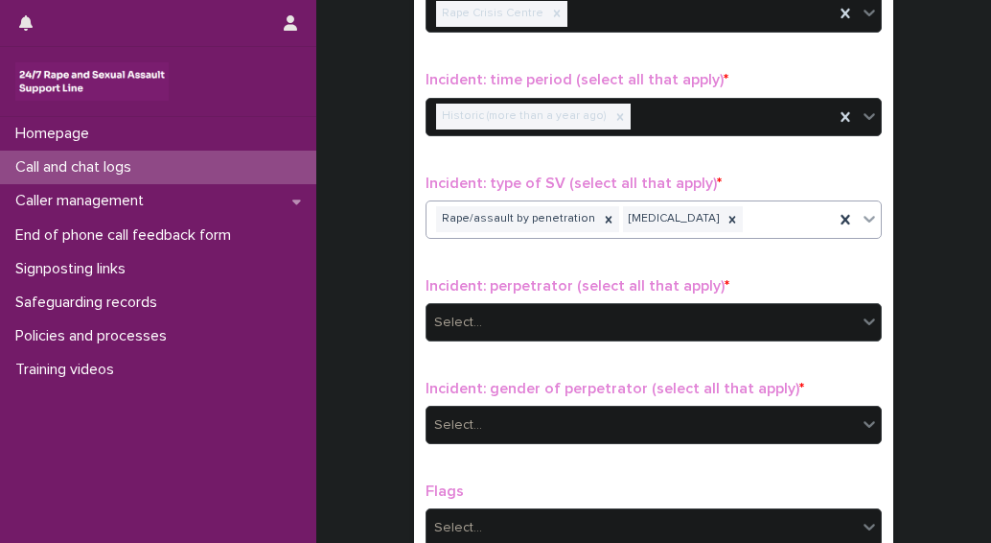
click at [468, 313] on div "Select..." at bounding box center [458, 323] width 48 height 20
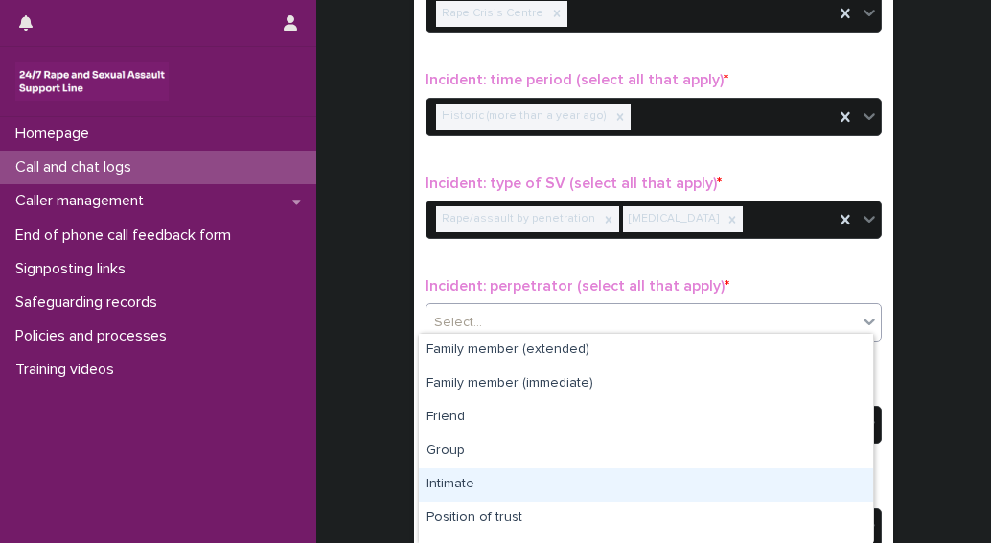
click at [489, 492] on div "Intimate" at bounding box center [646, 485] width 454 height 34
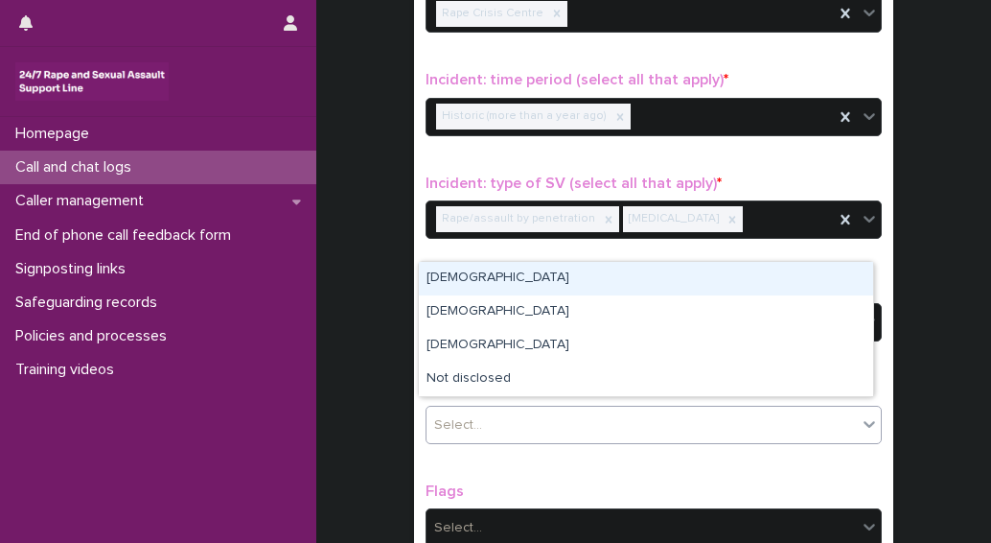
click at [511, 411] on div "Select..." at bounding box center [642, 425] width 430 height 32
click at [464, 289] on div "[DEMOGRAPHIC_DATA]" at bounding box center [646, 279] width 454 height 34
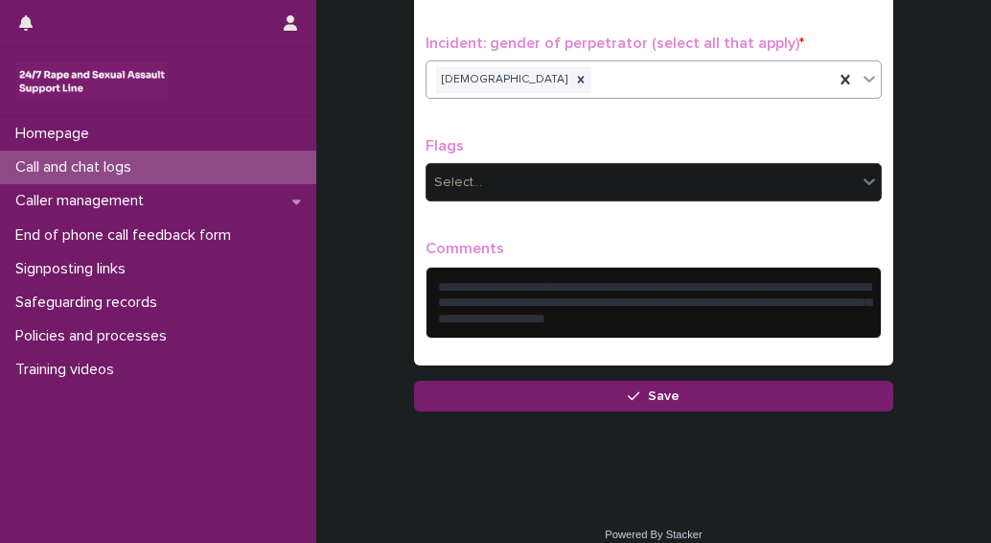
scroll to position [1600, 0]
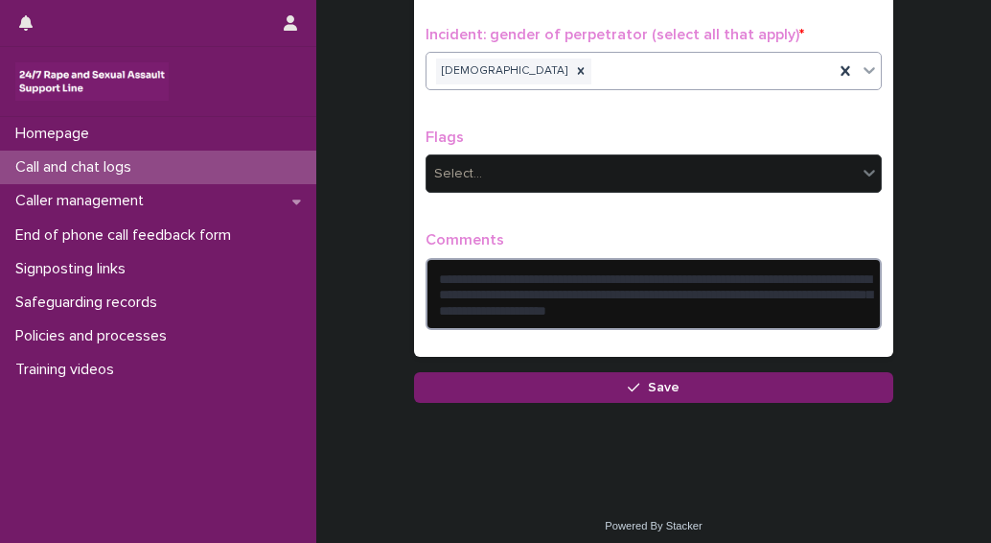
click at [465, 271] on textarea "**********" at bounding box center [654, 294] width 456 height 72
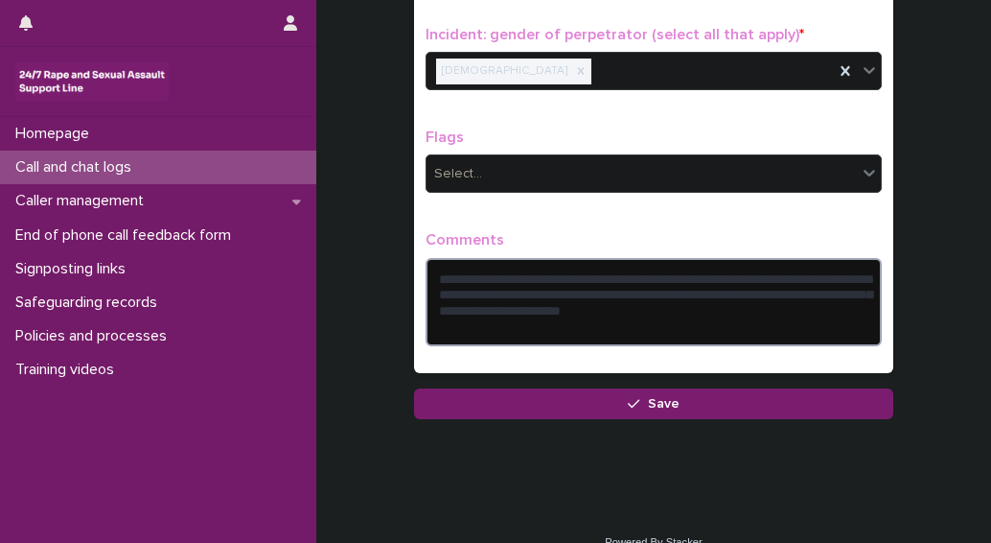
click at [511, 314] on textarea "**********" at bounding box center [654, 302] width 456 height 88
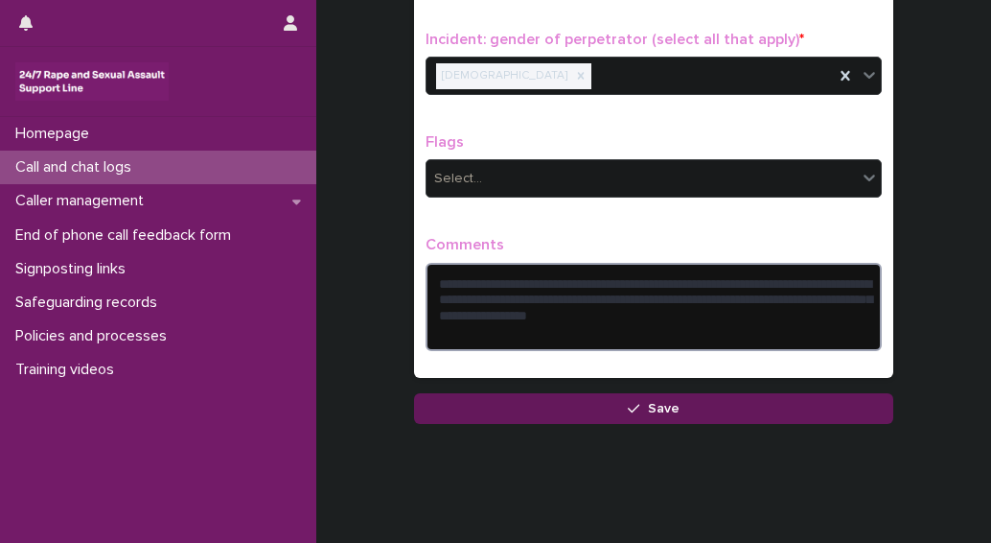
scroll to position [1616, 0]
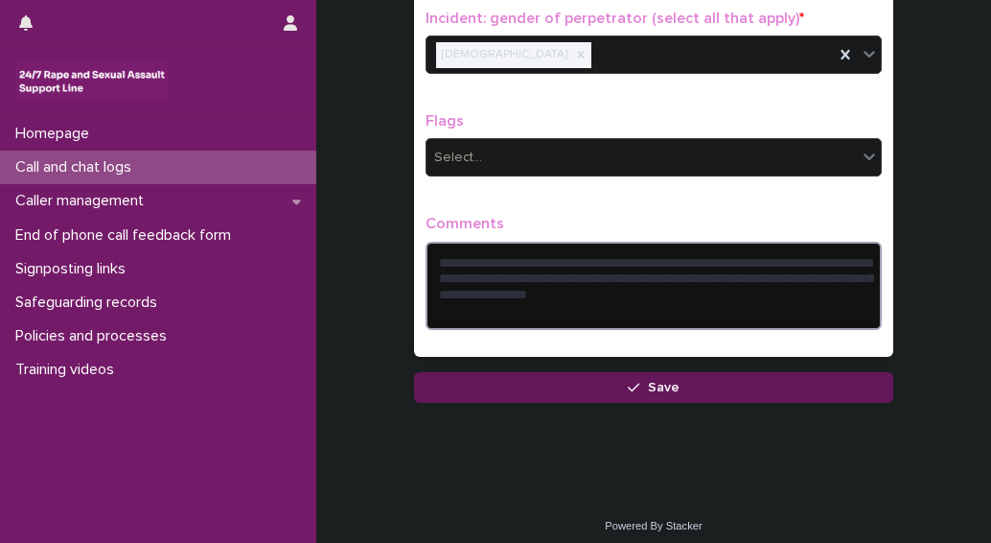
type textarea "**********"
click at [608, 377] on button "Save" at bounding box center [653, 387] width 479 height 31
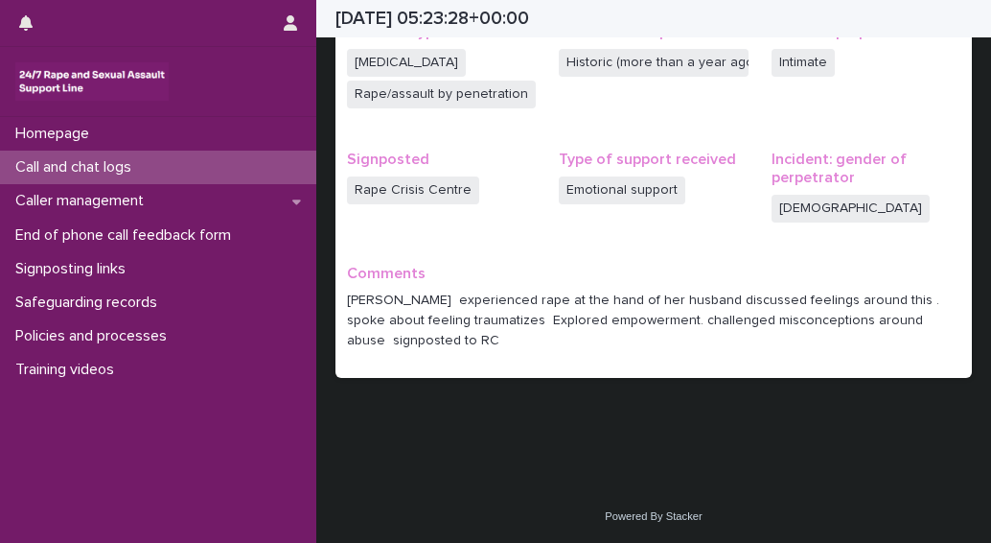
scroll to position [508, 0]
